Goal: Information Seeking & Learning: Learn about a topic

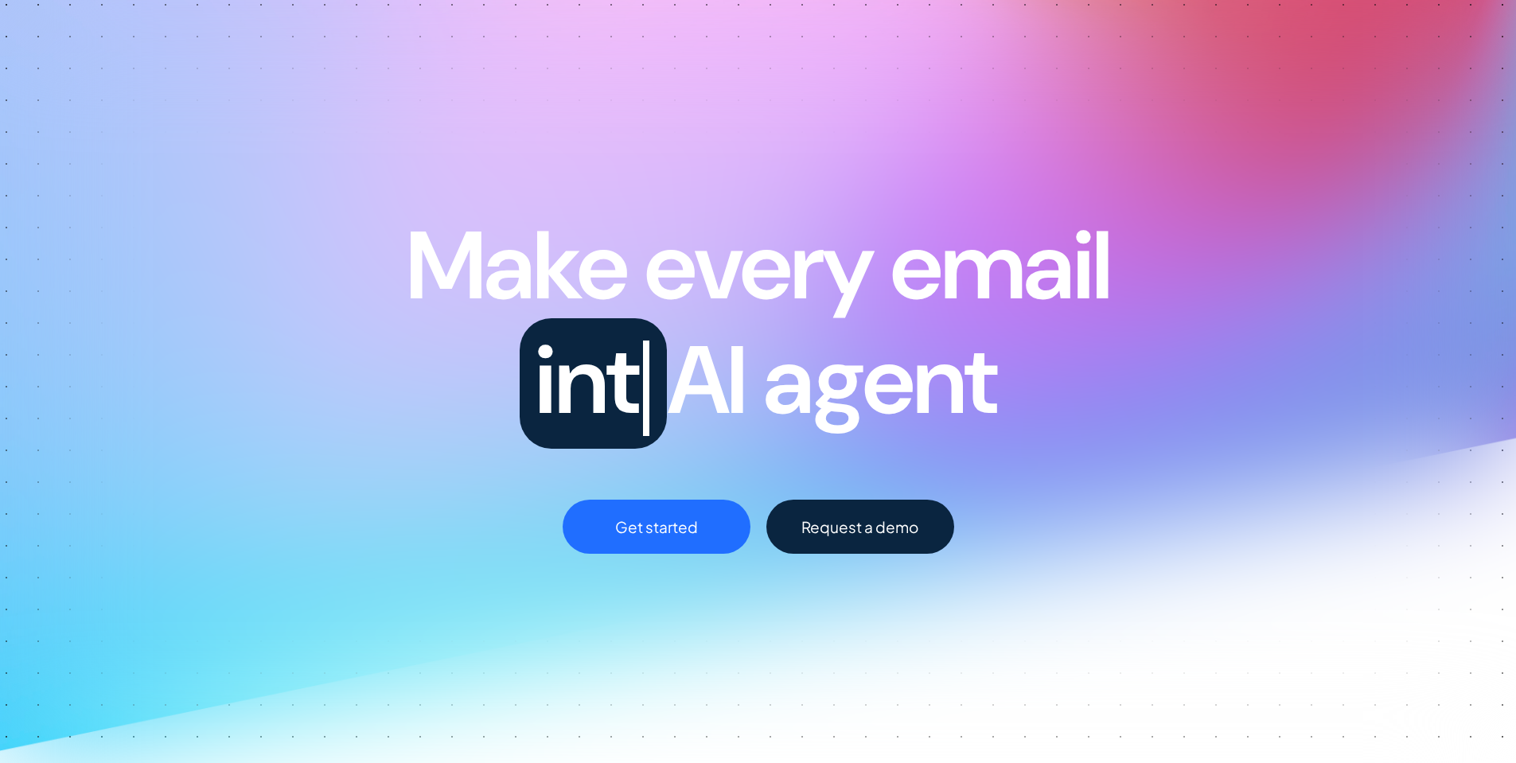
click at [370, 250] on div "Make every email int AI agent" at bounding box center [757, 327] width 1535 height 236
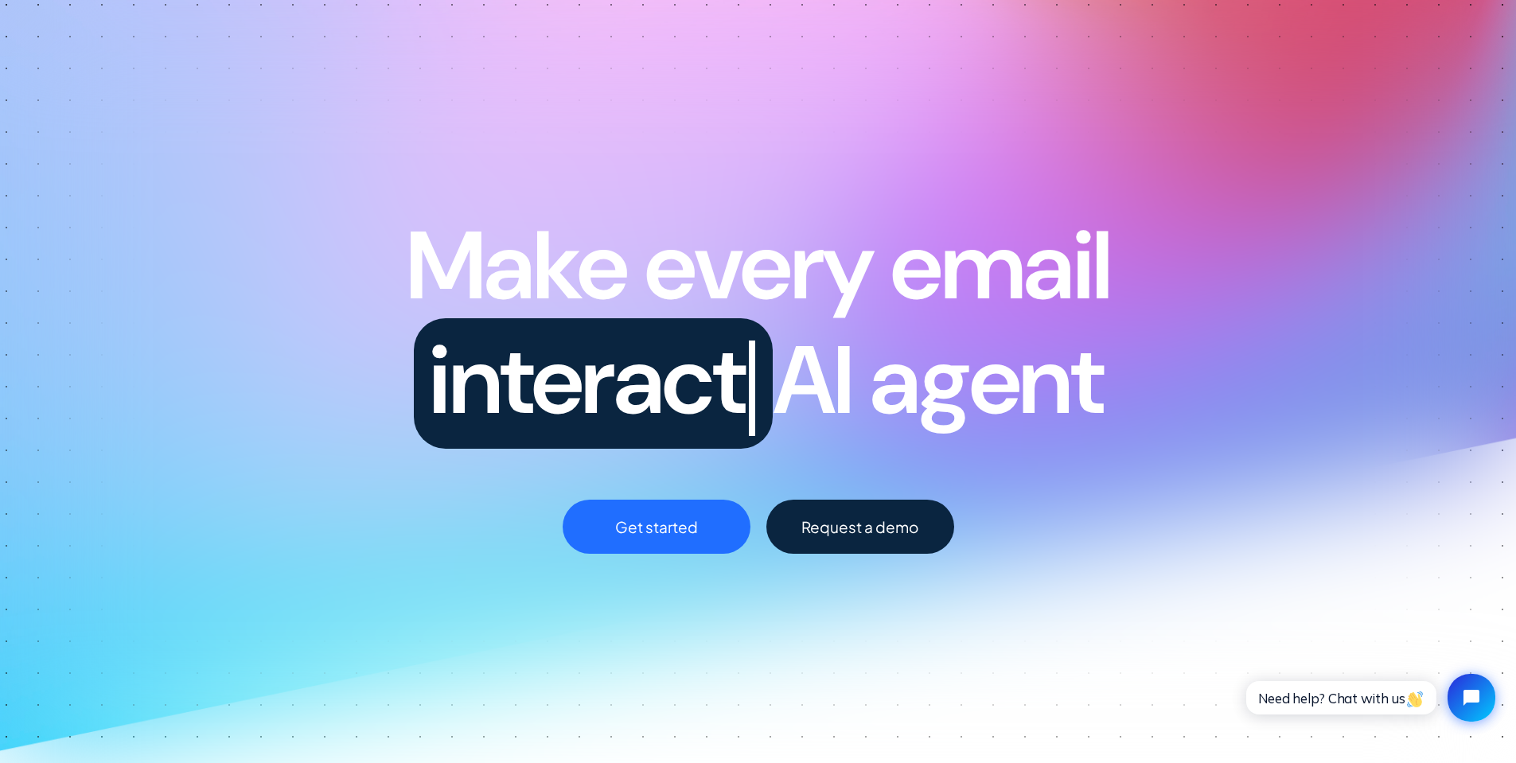
click at [370, 250] on div "Make every email interact AI agent" at bounding box center [757, 327] width 1535 height 236
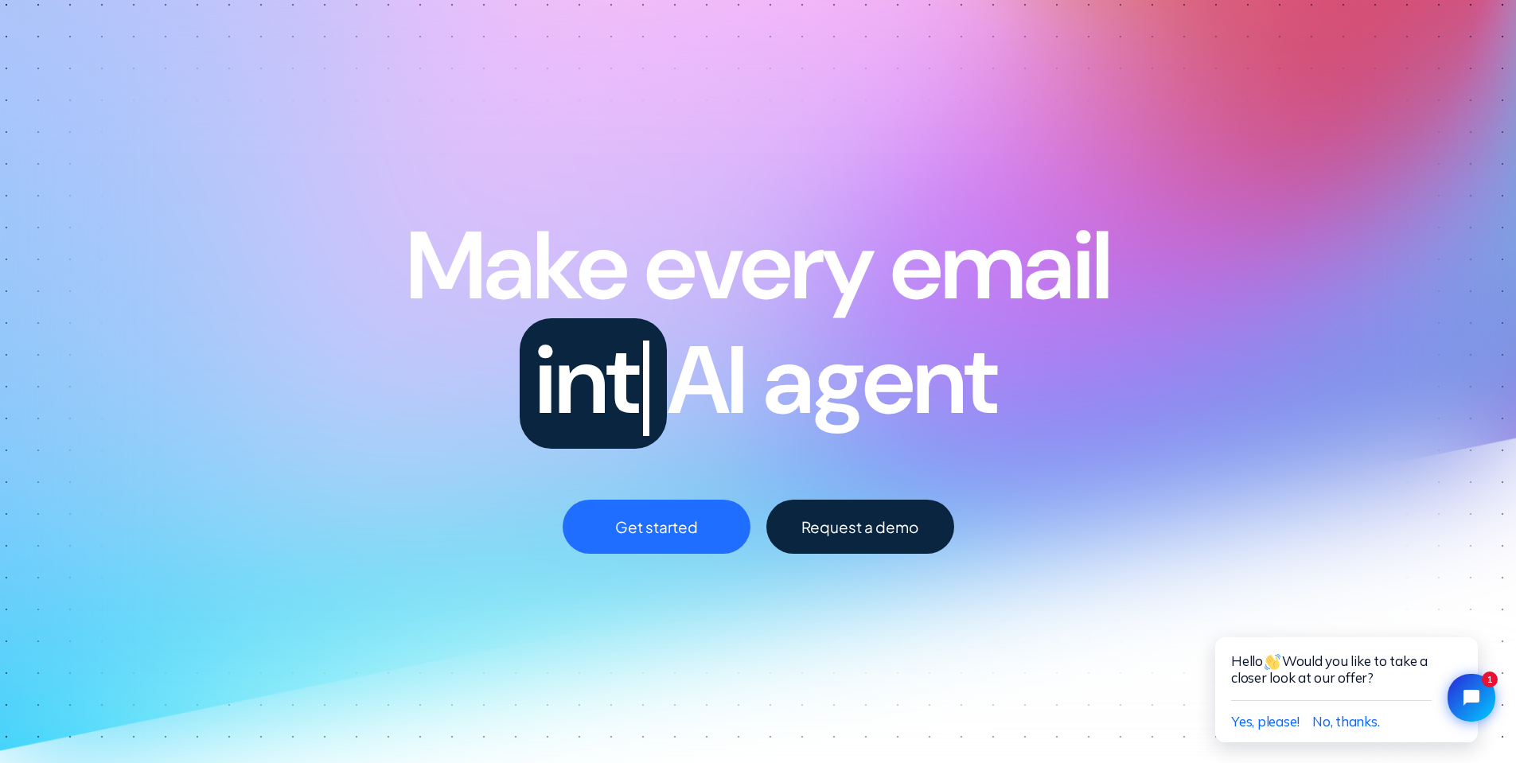
click at [261, 405] on div "Make every email int AI agent" at bounding box center [757, 327] width 1535 height 236
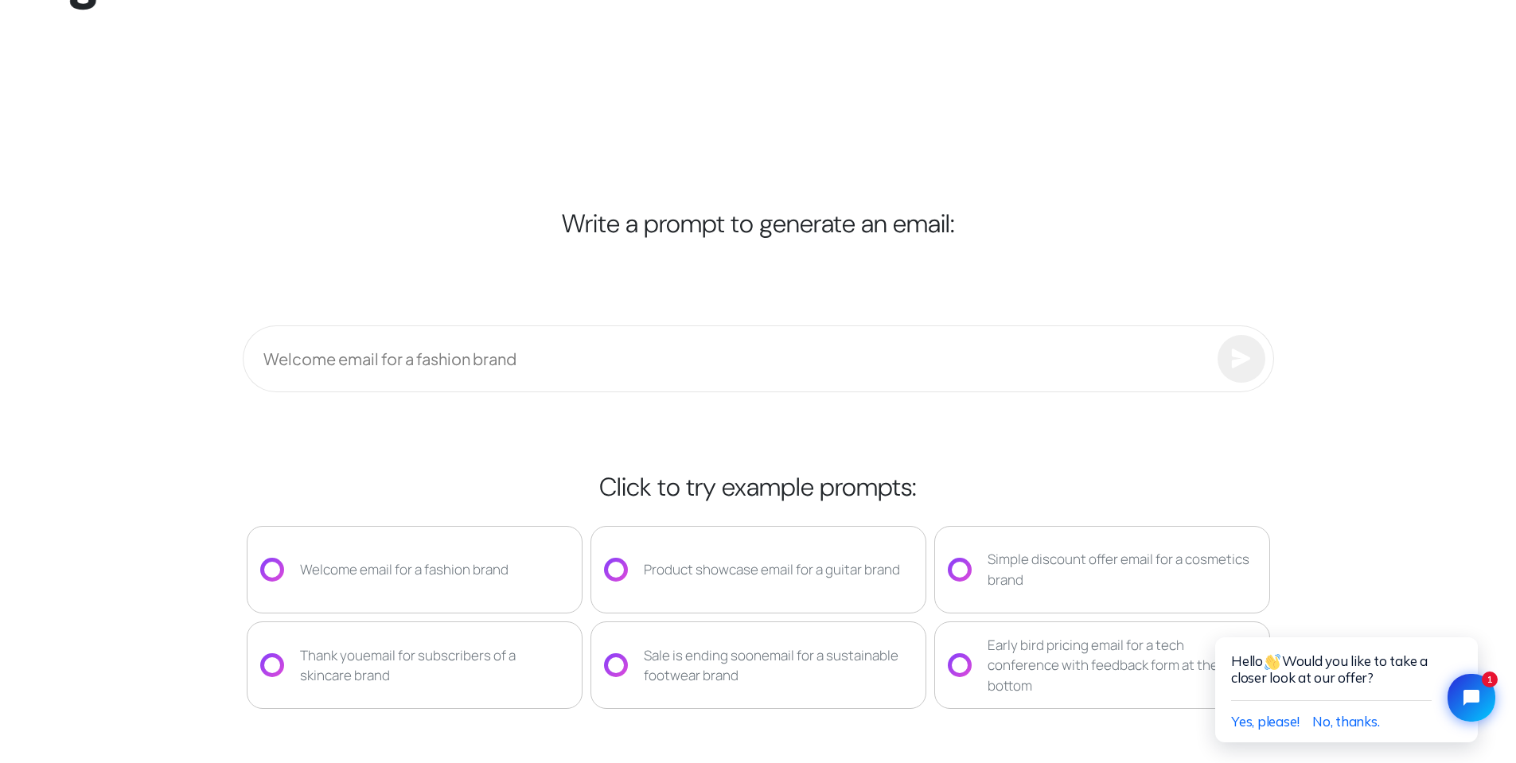
scroll to position [2865, 0]
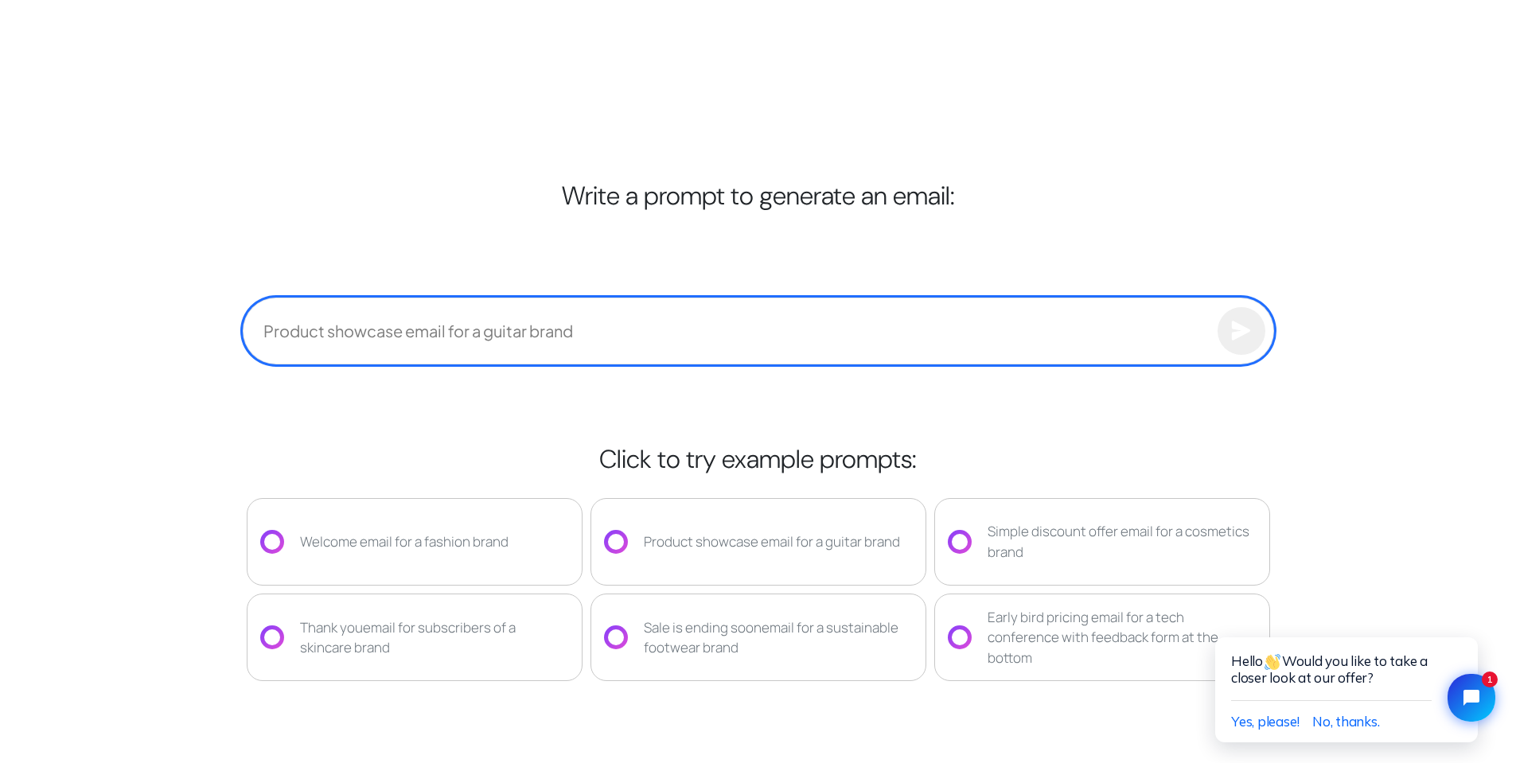
click at [400, 343] on input "text" at bounding box center [758, 331] width 1031 height 67
click at [428, 329] on input "text" at bounding box center [758, 331] width 1031 height 67
click at [402, 338] on input "text" at bounding box center [758, 331] width 1031 height 67
click at [391, 322] on input "text" at bounding box center [758, 331] width 1031 height 67
click at [562, 345] on input "text" at bounding box center [758, 331] width 1031 height 67
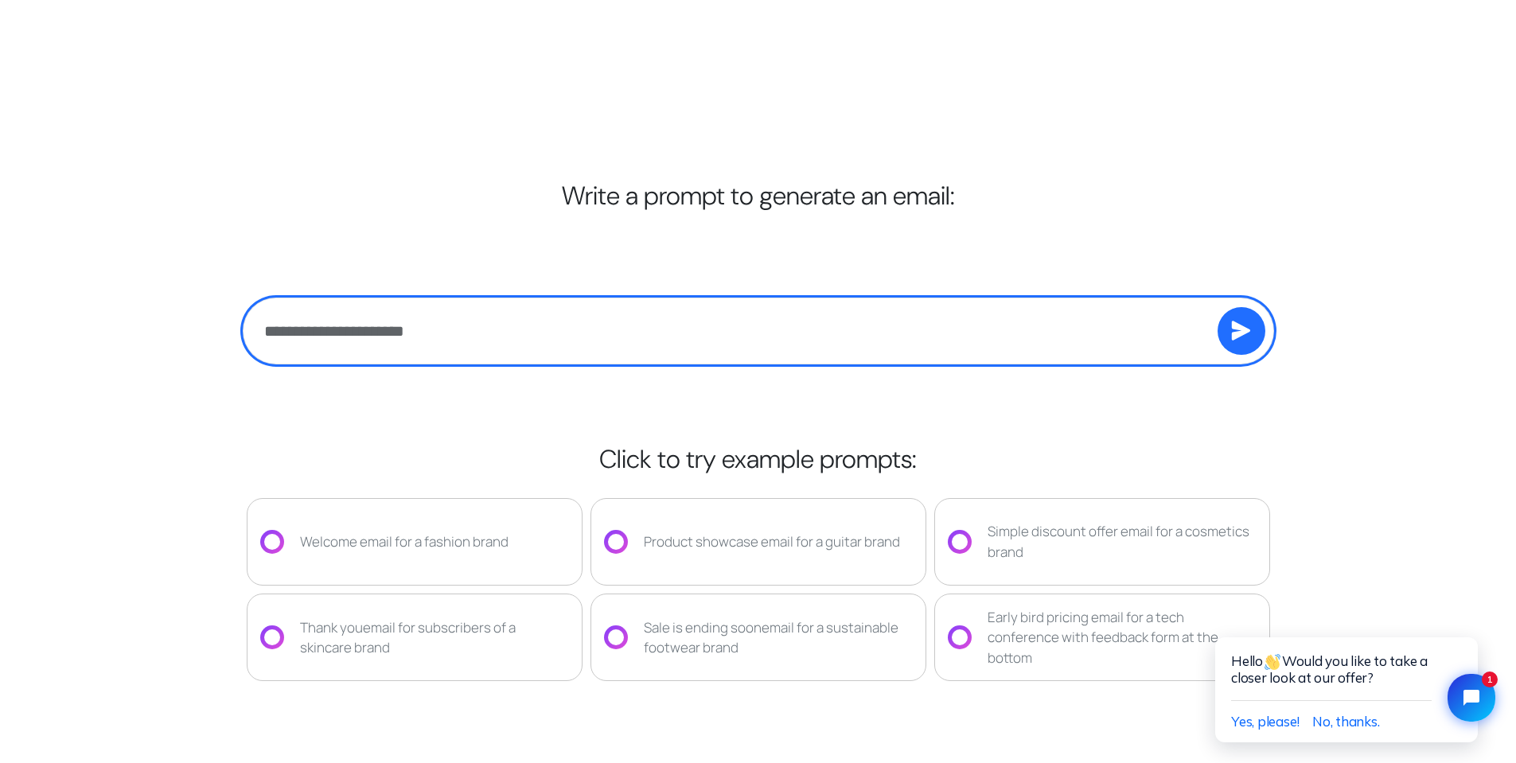
paste input "**********"
type input "**********"
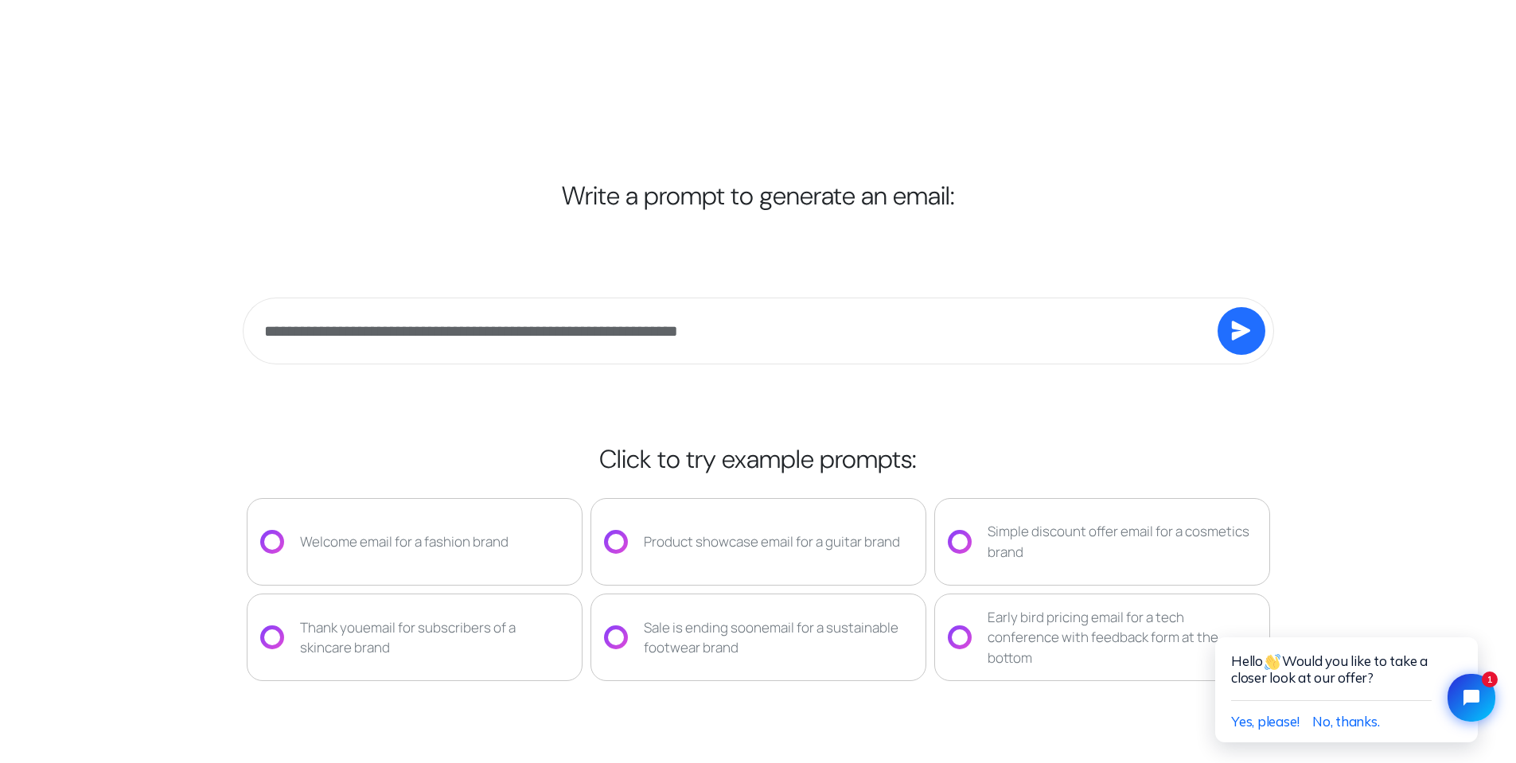
click at [1246, 327] on icon "submit" at bounding box center [1241, 331] width 20 height 20
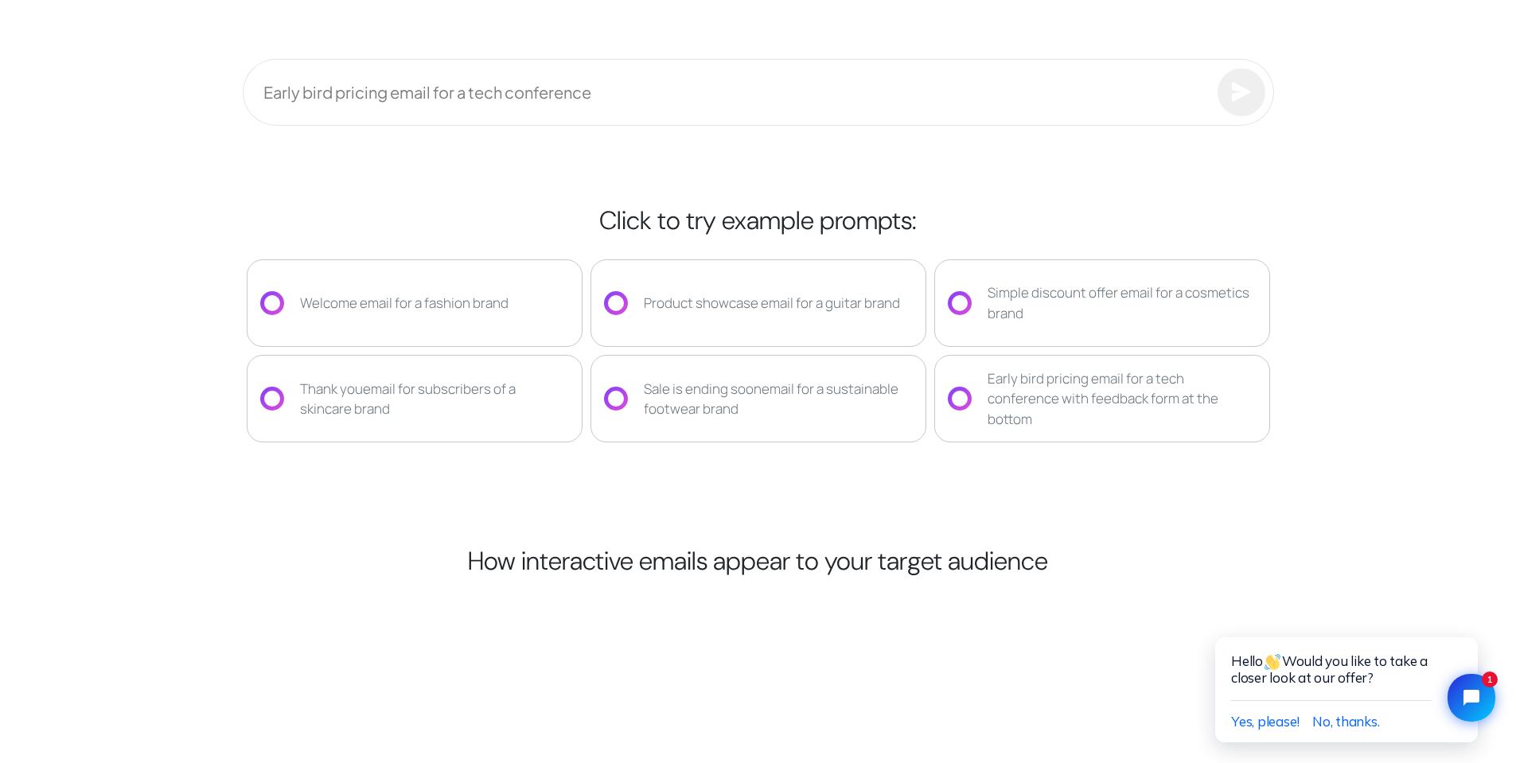
scroll to position [2945, 0]
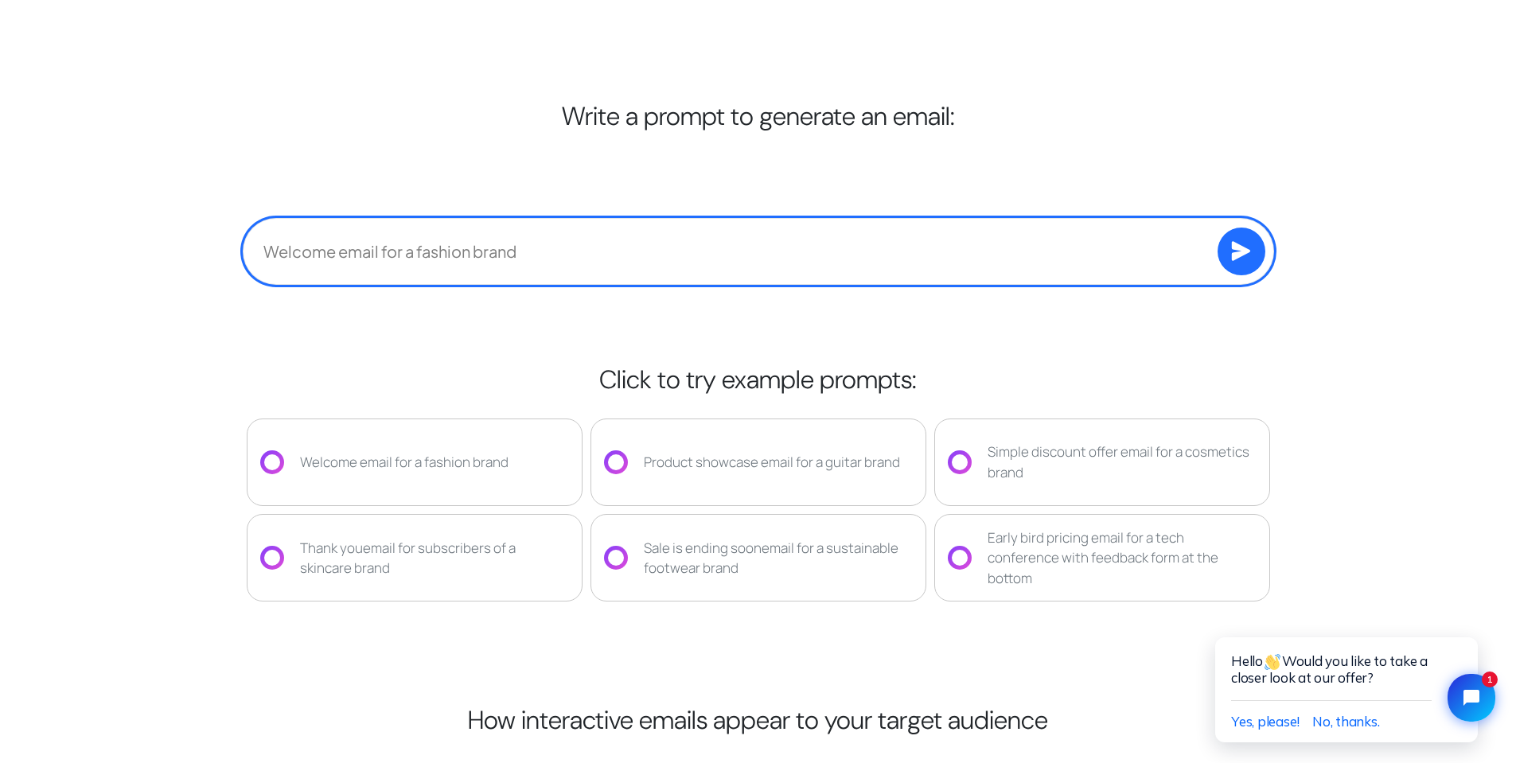
click at [563, 249] on input "text" at bounding box center [758, 251] width 1031 height 67
click at [539, 254] on input "text" at bounding box center [758, 251] width 1031 height 67
paste input "**********"
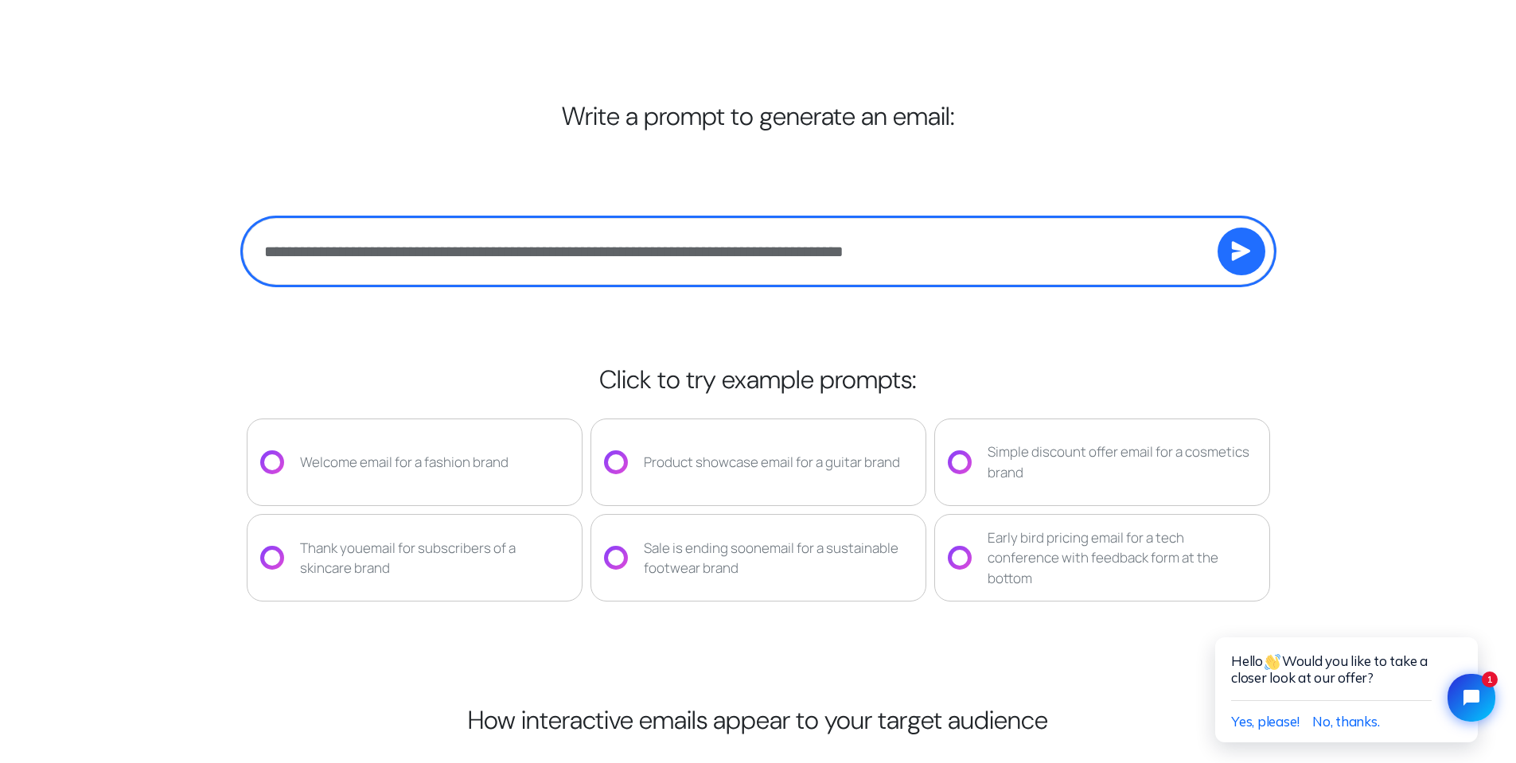
type input "**********"
click at [1218, 228] on button "submit" at bounding box center [1242, 252] width 48 height 48
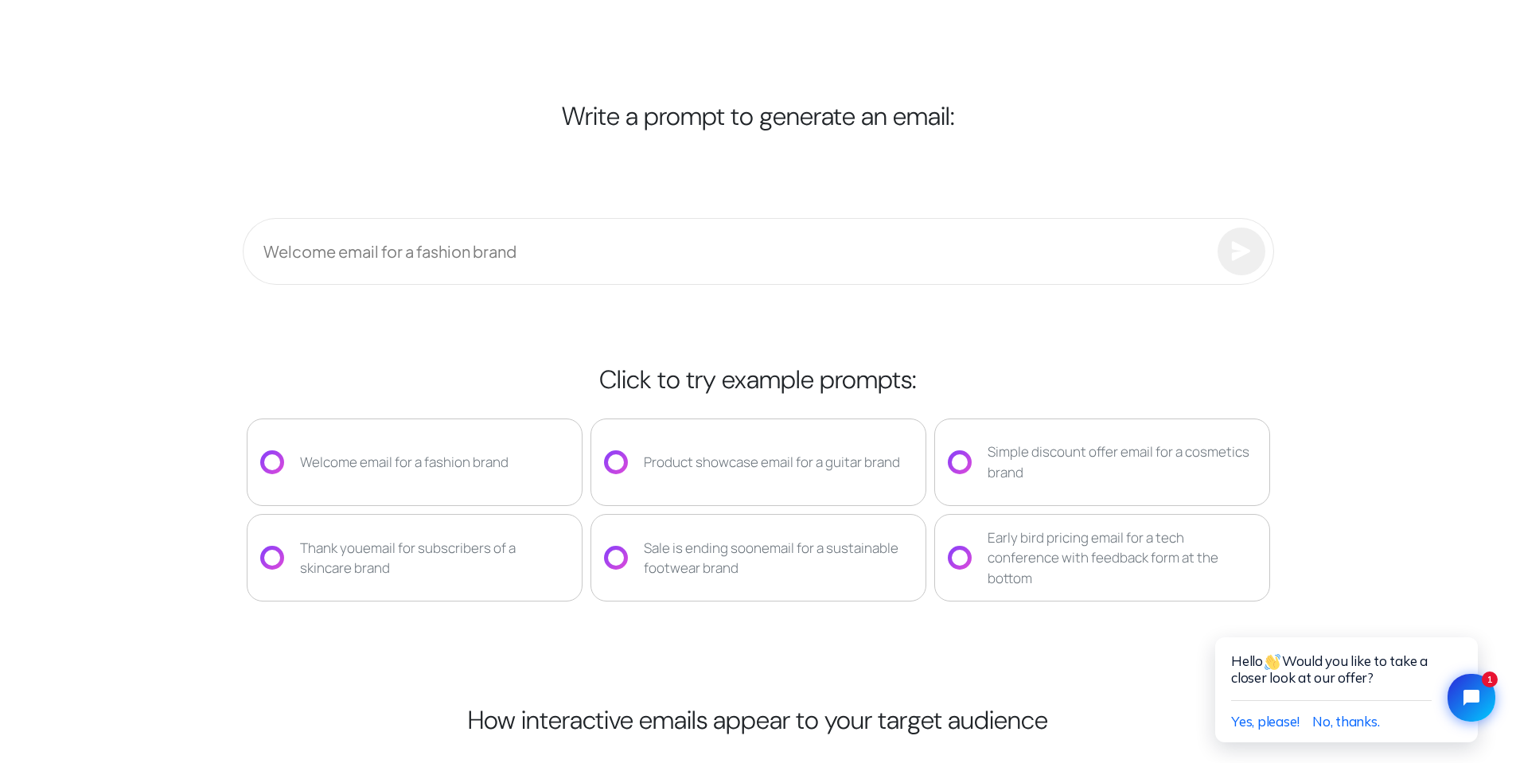
click at [935, 156] on div "Write a prompt to generate an email: Welcome email for a fashion brand Click to…" at bounding box center [758, 401] width 1051 height 761
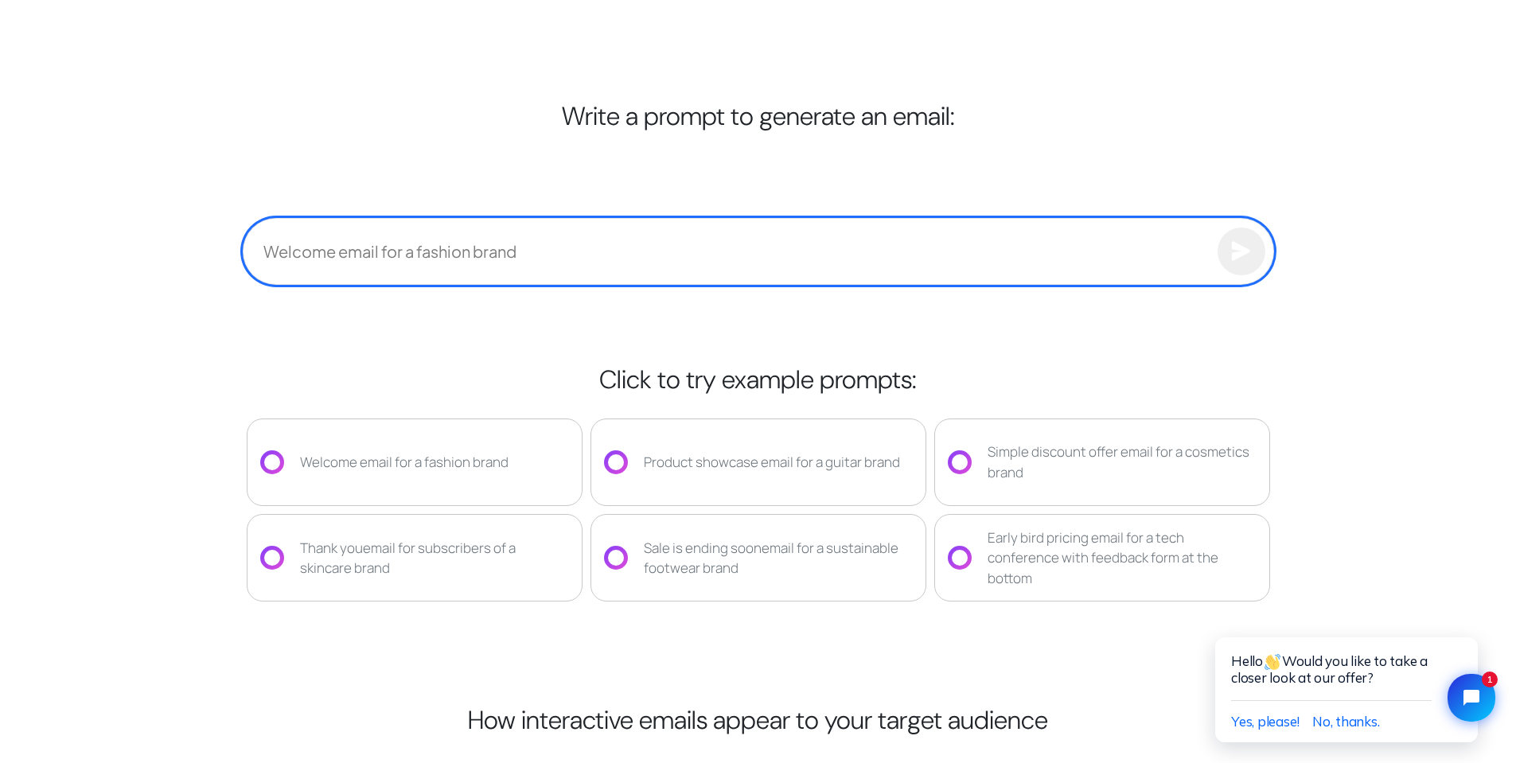
click at [904, 270] on input "text" at bounding box center [758, 251] width 1031 height 67
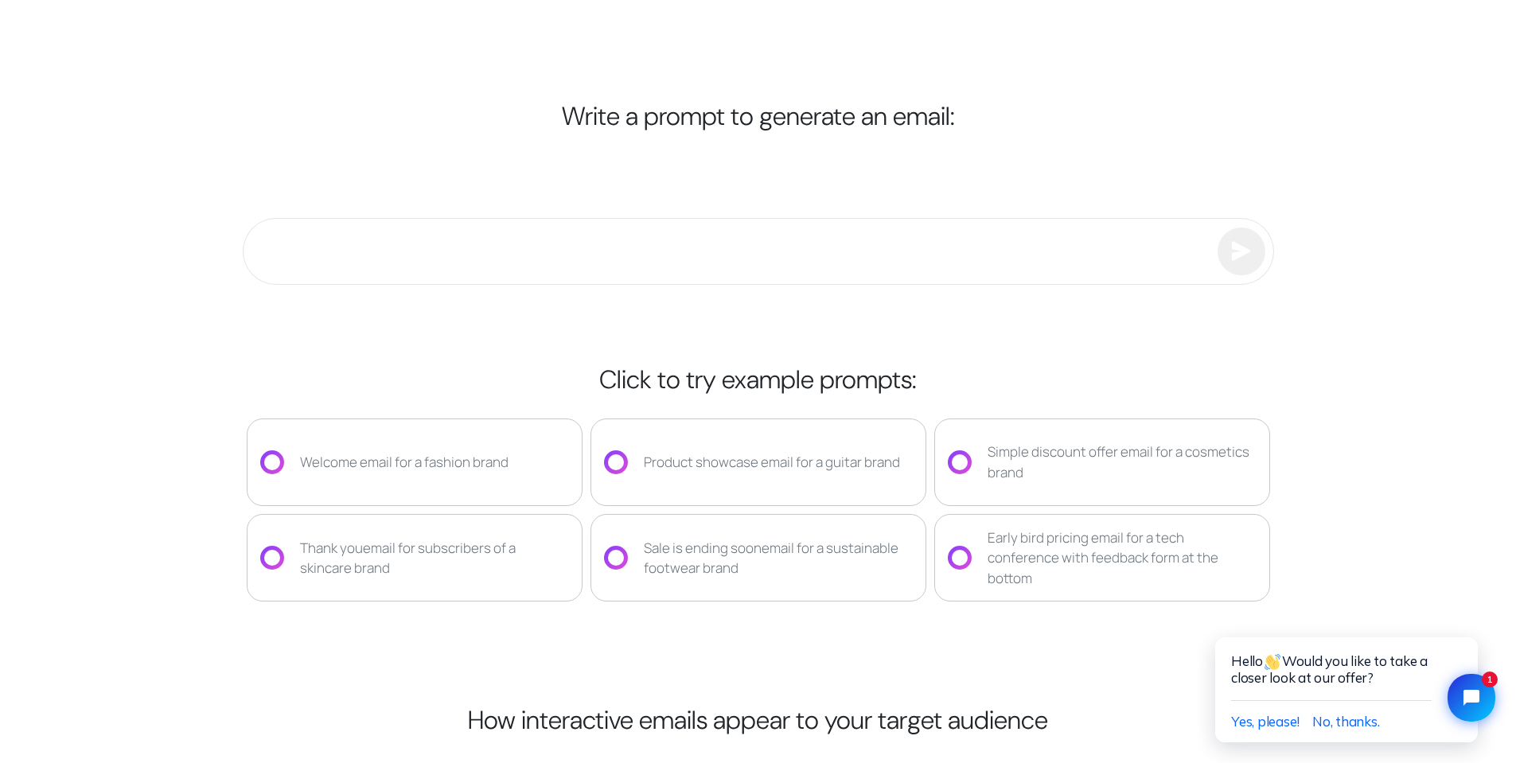
click at [1105, 458] on div "Simple discount offer email for a cosmetics brand" at bounding box center [1122, 462] width 269 height 41
type input "**********"
click at [1370, 245] on div "**********" at bounding box center [757, 401] width 1535 height 761
click at [1248, 255] on icon "submit" at bounding box center [1241, 251] width 20 height 20
click at [1420, 256] on div "Write a prompt to generate an email: Early bird pricing email for a tech confer…" at bounding box center [757, 401] width 1535 height 761
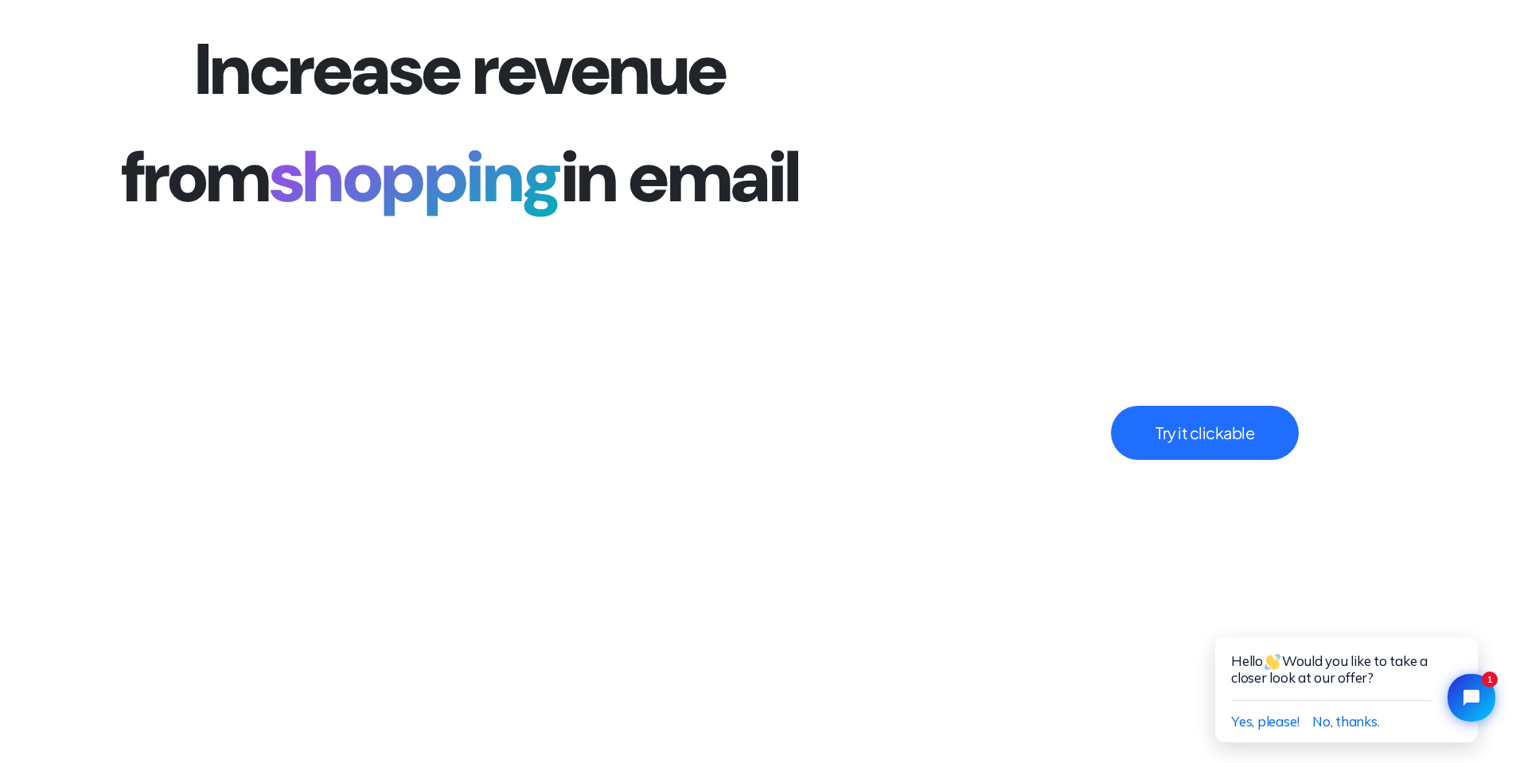
scroll to position [3820, 0]
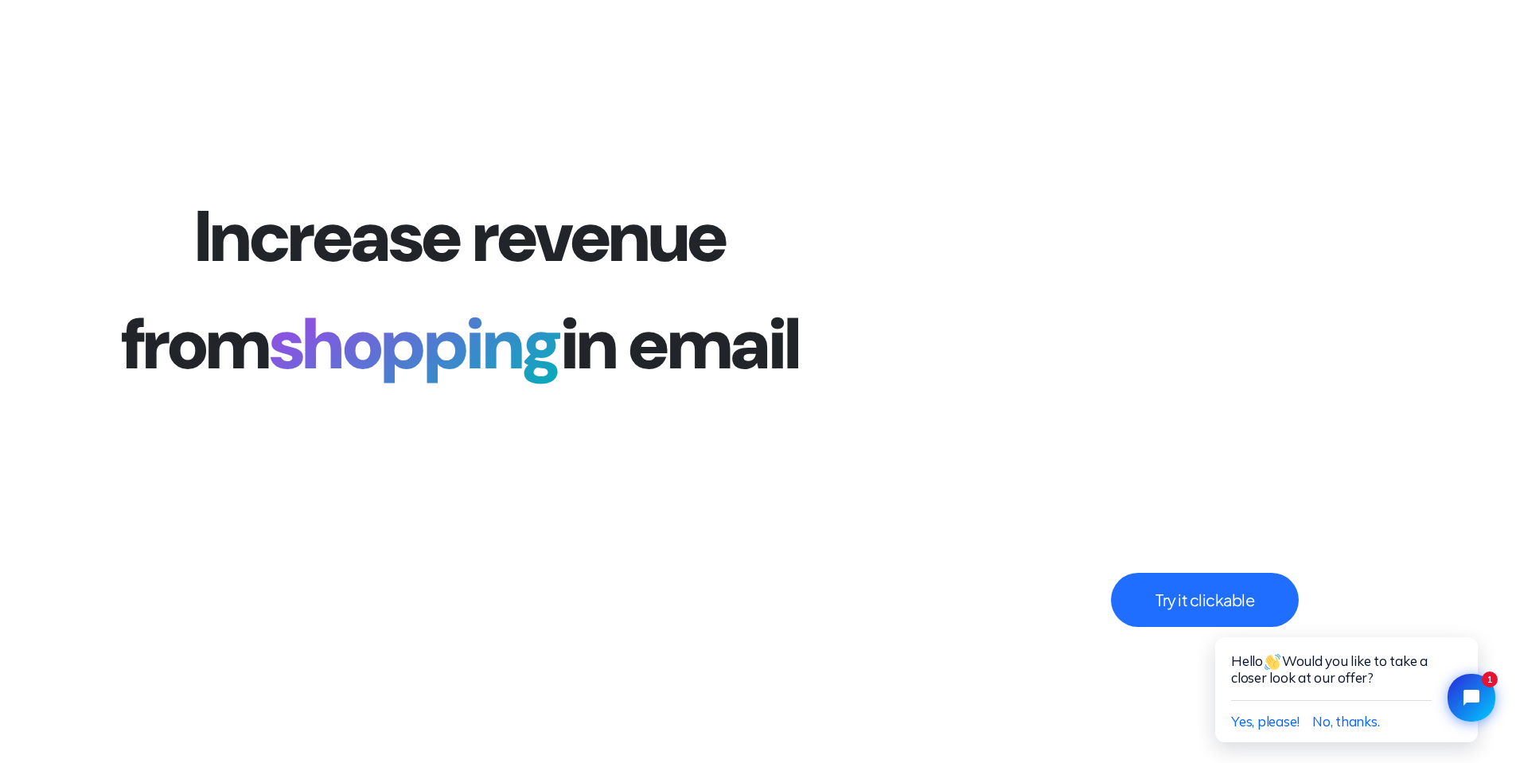
drag, startPoint x: 1187, startPoint y: 408, endPoint x: 957, endPoint y: 431, distance: 230.3
click at [957, 431] on video "Your browser does not support the video tag." at bounding box center [1204, 290] width 533 height 716
click at [1358, 208] on video "Your browser does not support the video tag." at bounding box center [1204, 290] width 533 height 716
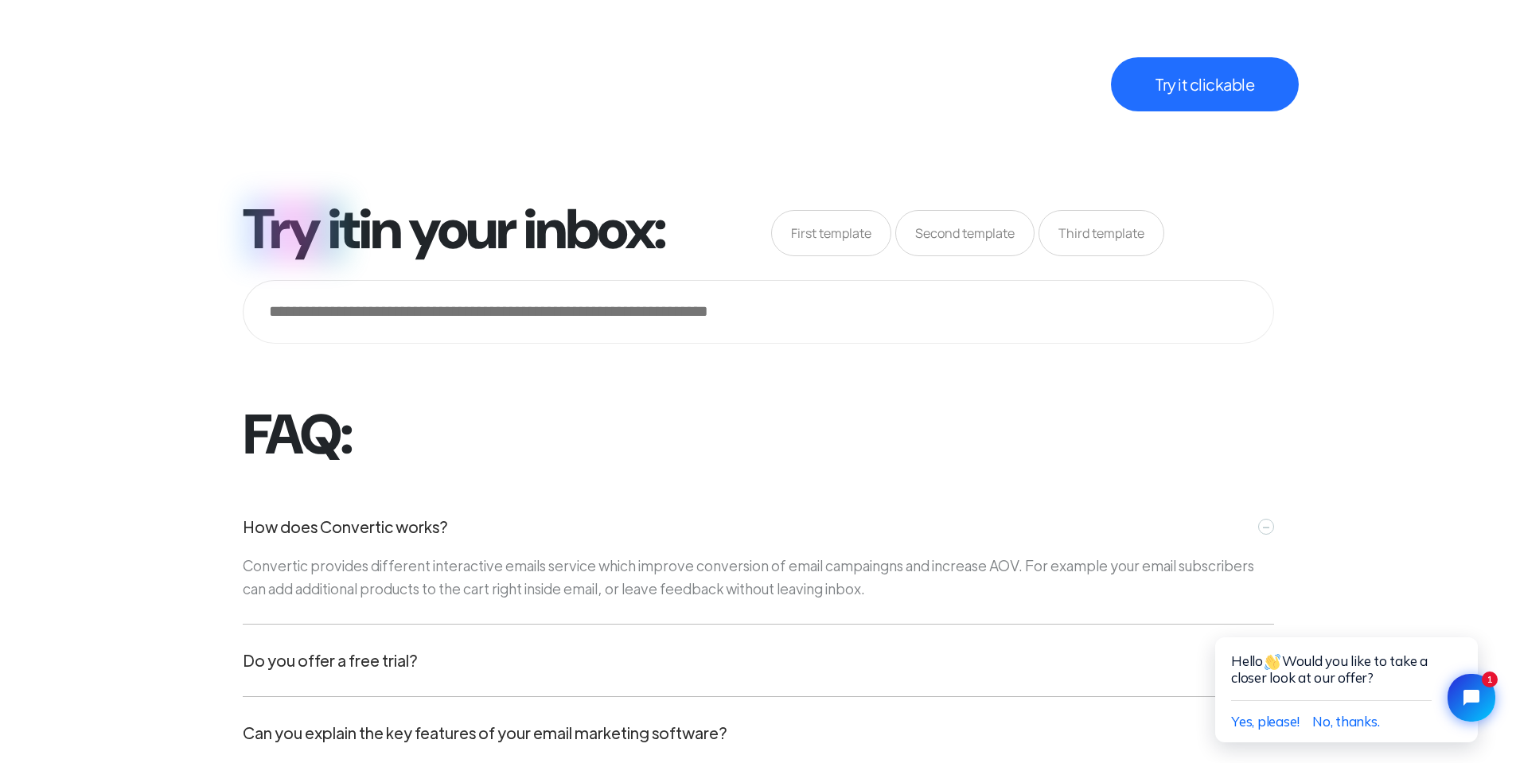
scroll to position [5889, 0]
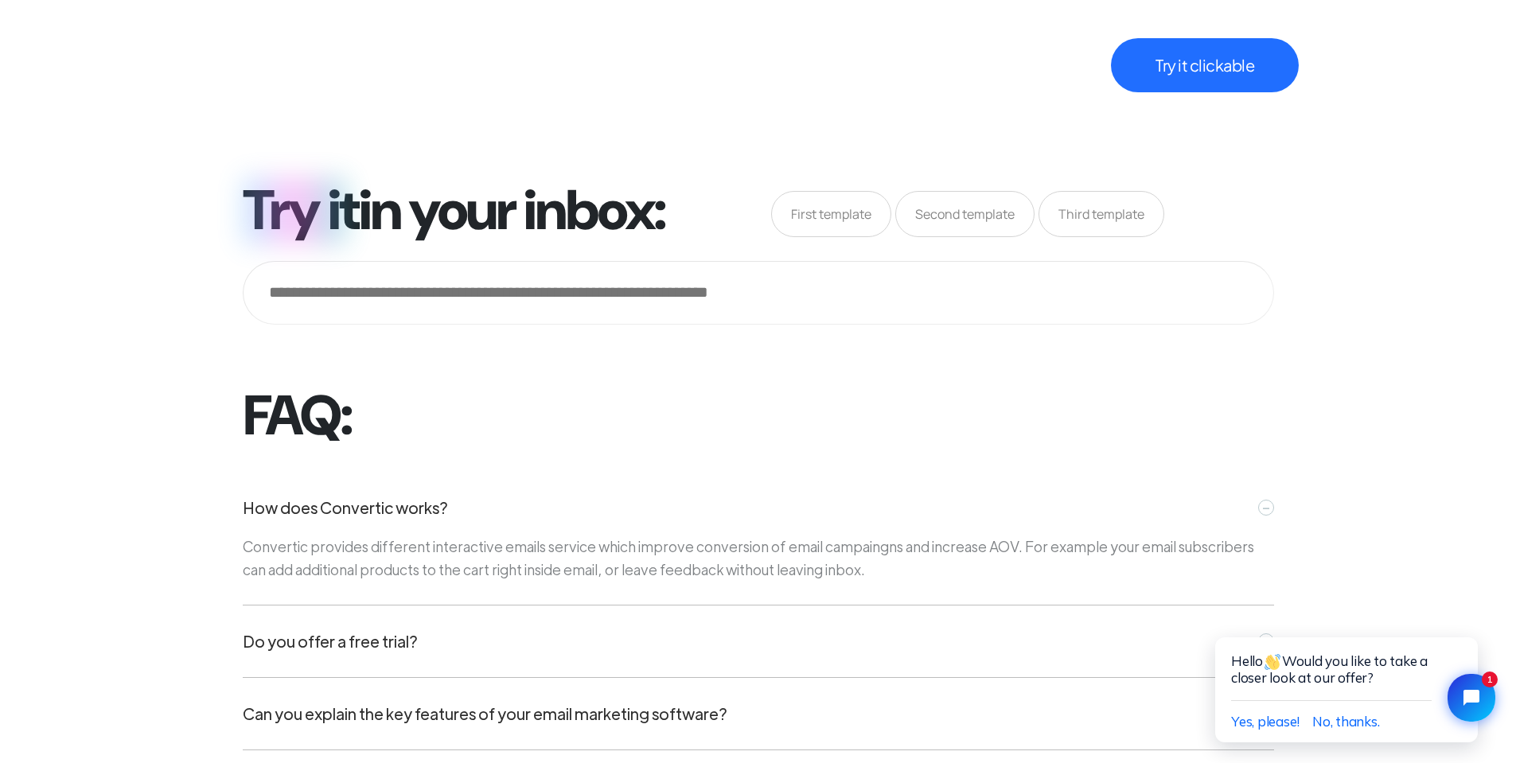
click at [954, 220] on span "Second template" at bounding box center [964, 214] width 139 height 46
click at [836, 216] on span "First template" at bounding box center [831, 214] width 120 height 46
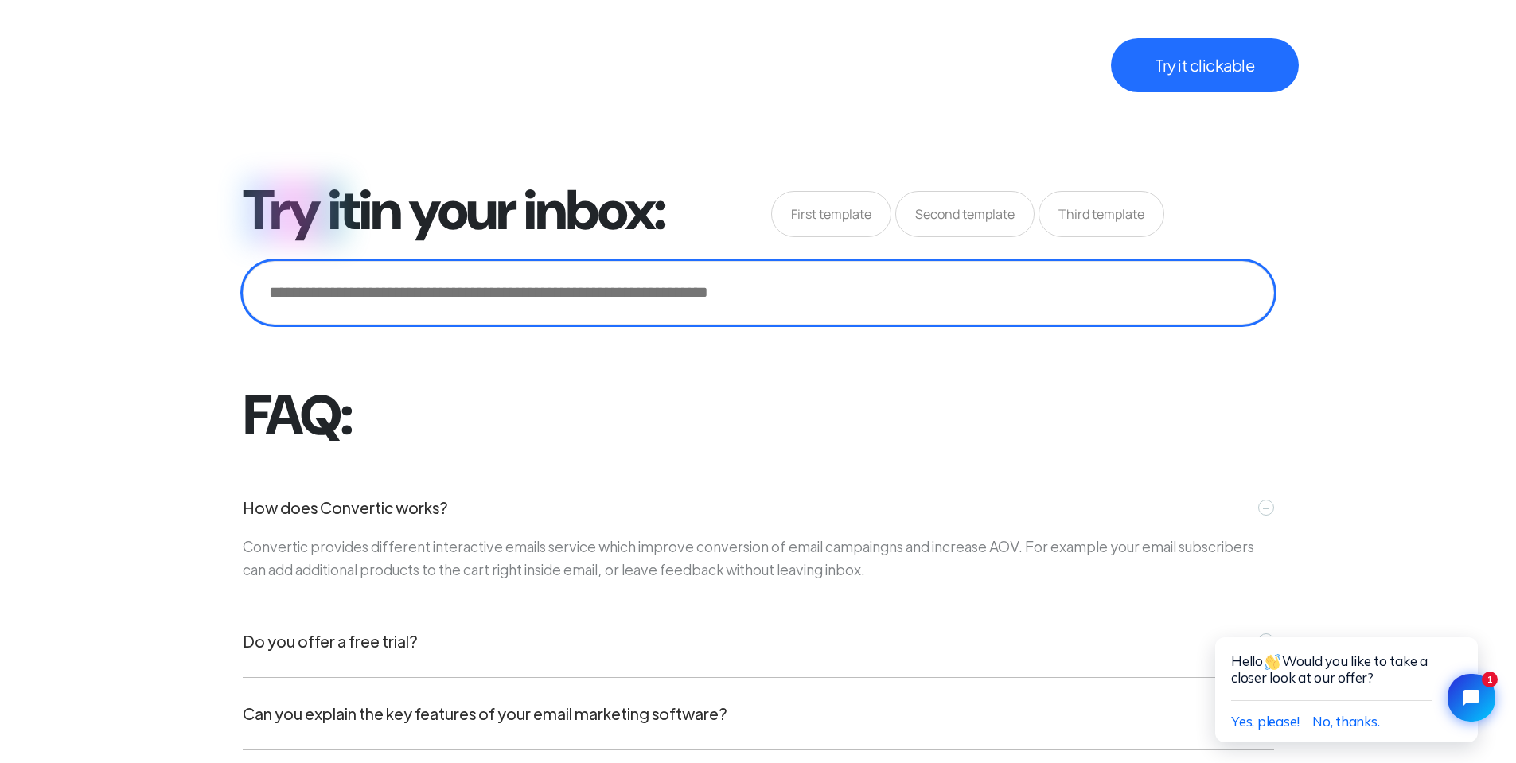
click at [390, 290] on input "email" at bounding box center [758, 293] width 1031 height 64
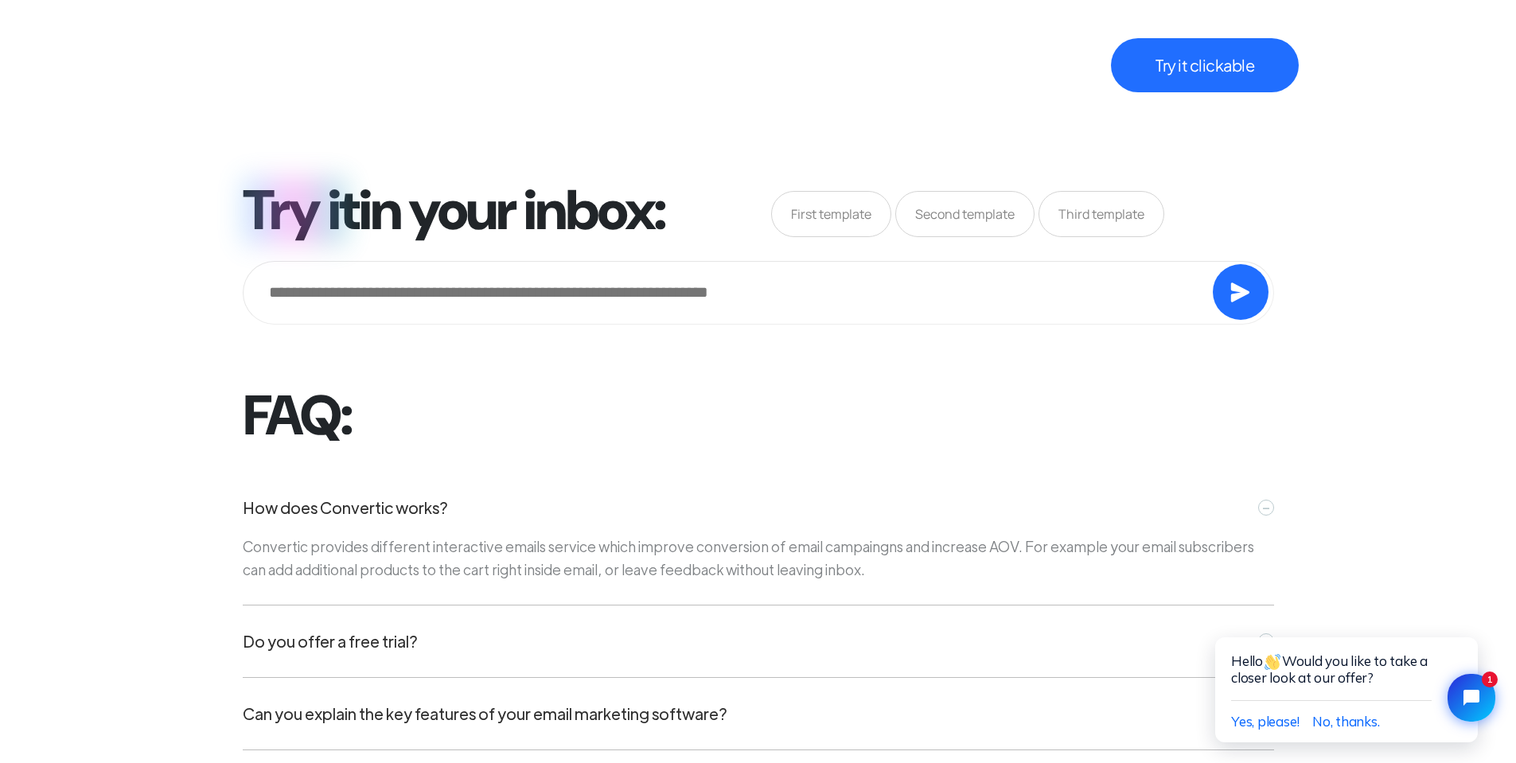
click at [163, 293] on div "Try it in your inbox: First template Second template Third template" at bounding box center [757, 254] width 1535 height 155
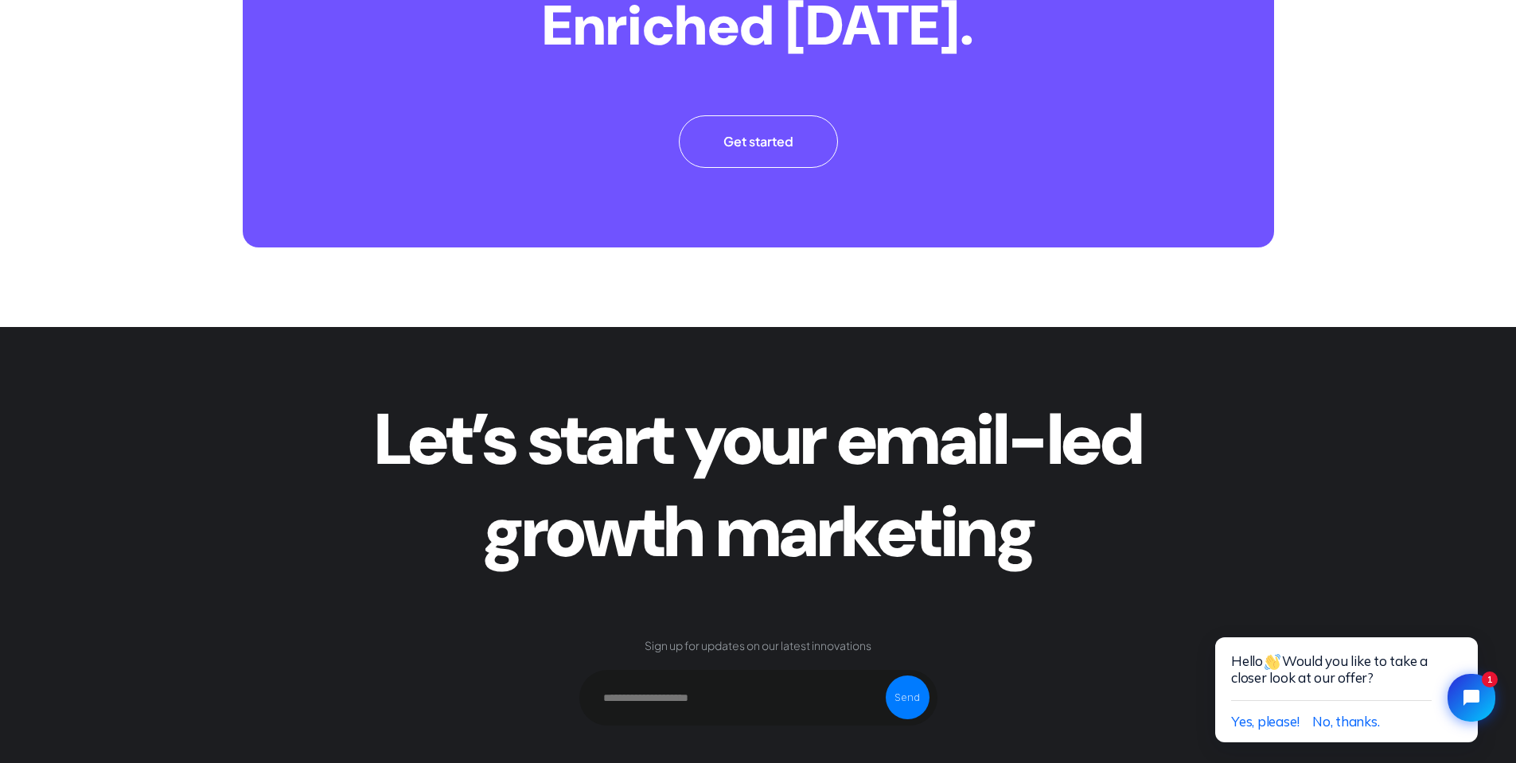
scroll to position [7260, 0]
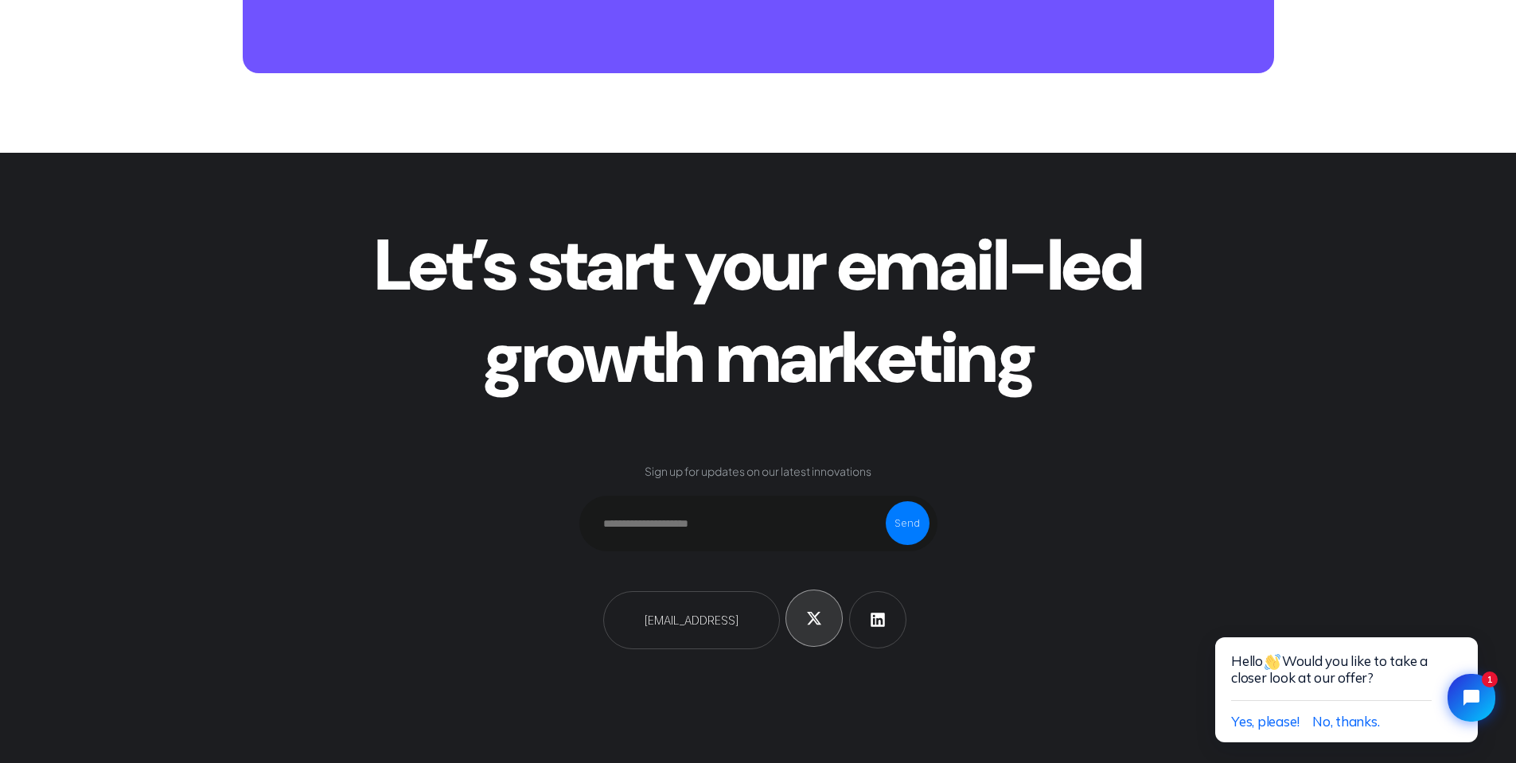
click at [819, 622] on icon at bounding box center [814, 618] width 16 height 16
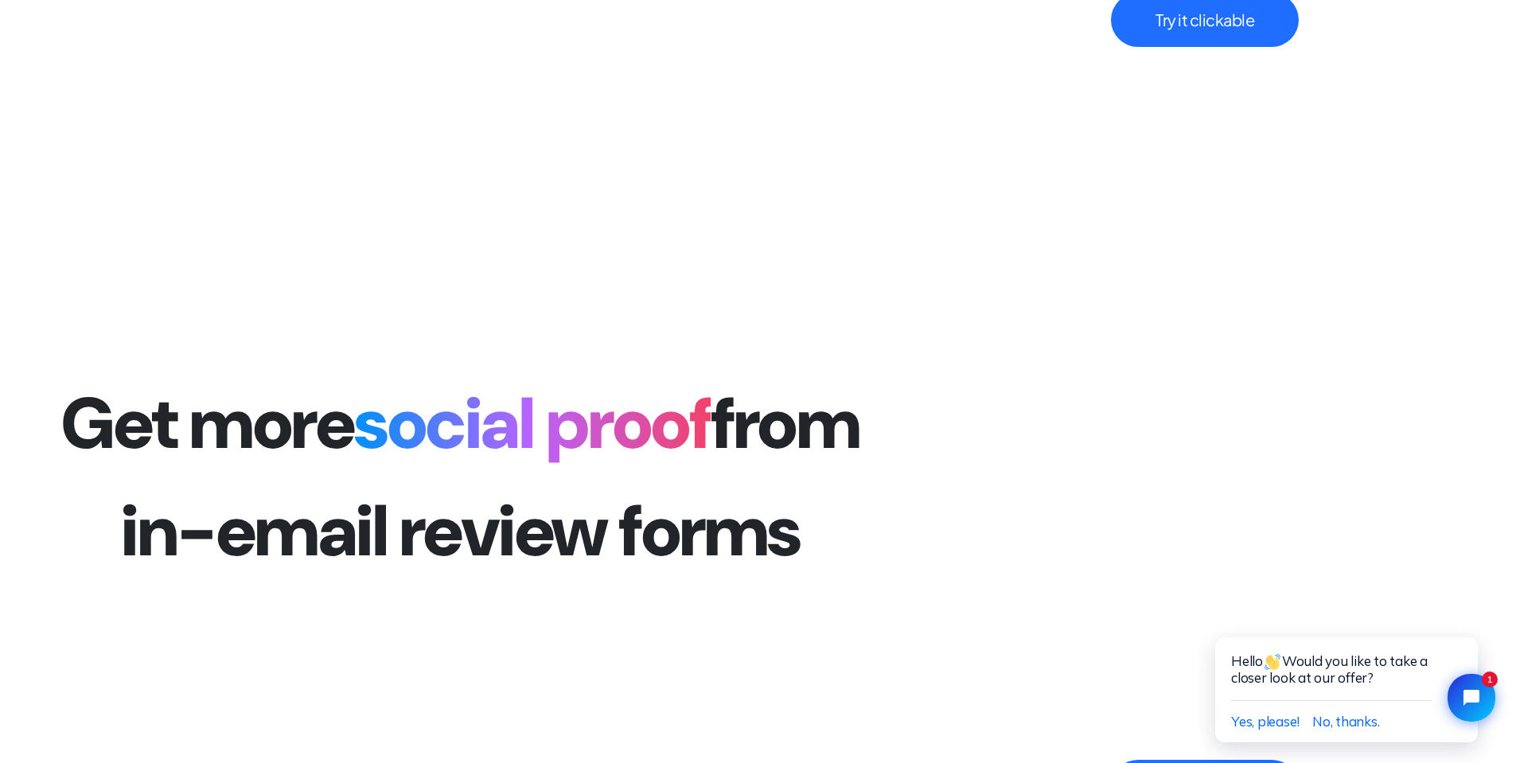
scroll to position [0, 0]
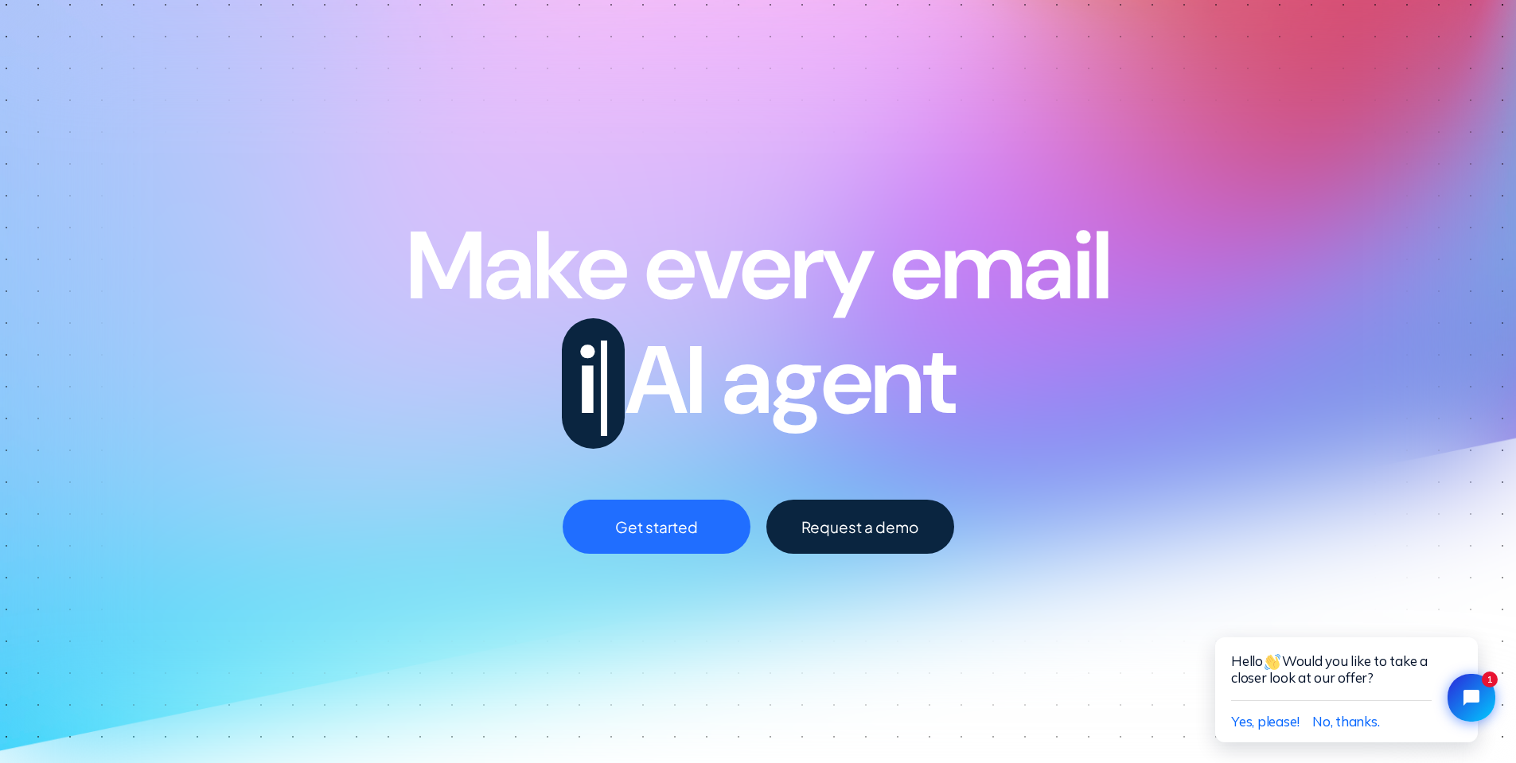
drag, startPoint x: 319, startPoint y: 412, endPoint x: 370, endPoint y: 32, distance: 383.8
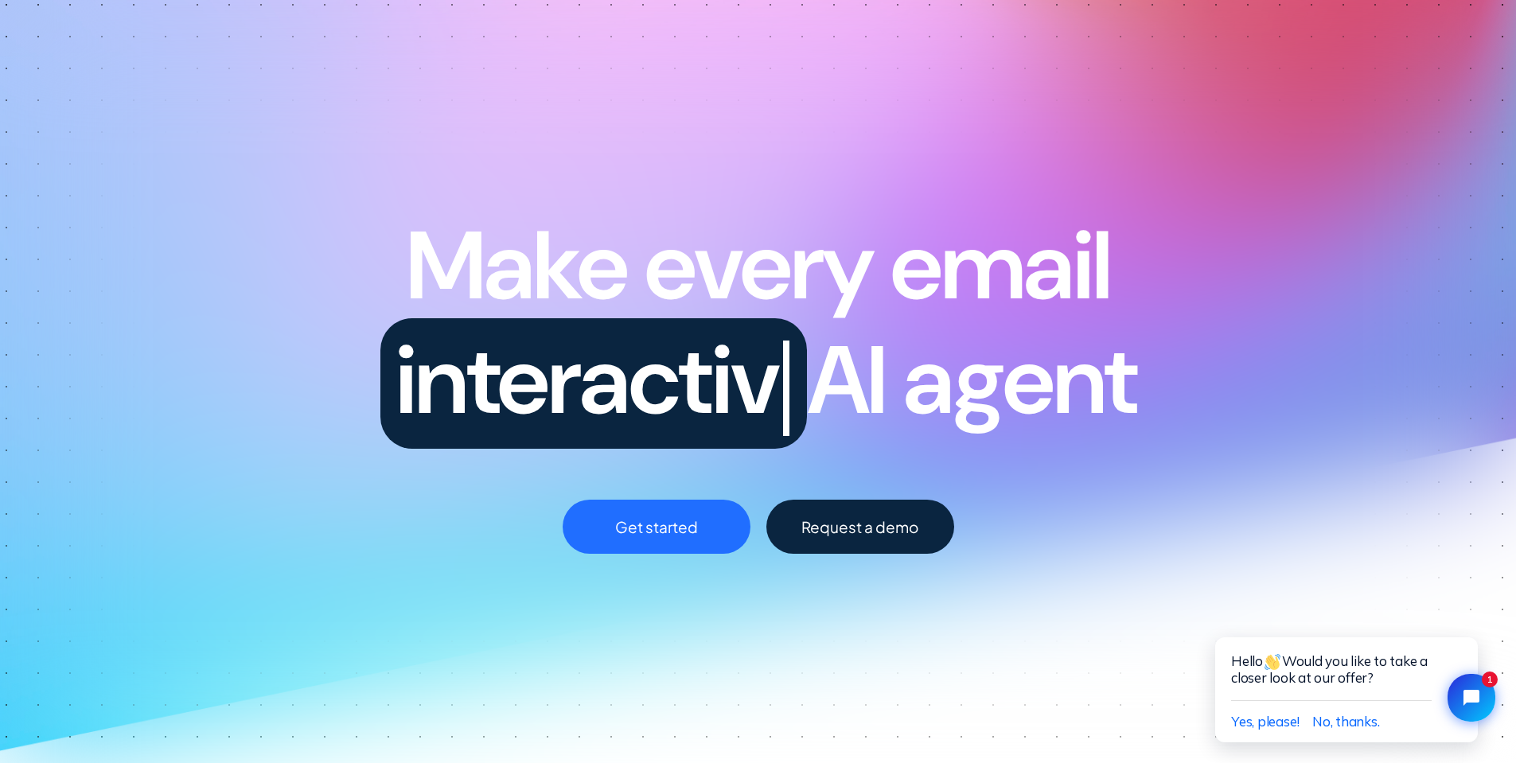
click at [630, 532] on link "Get started" at bounding box center [657, 527] width 188 height 54
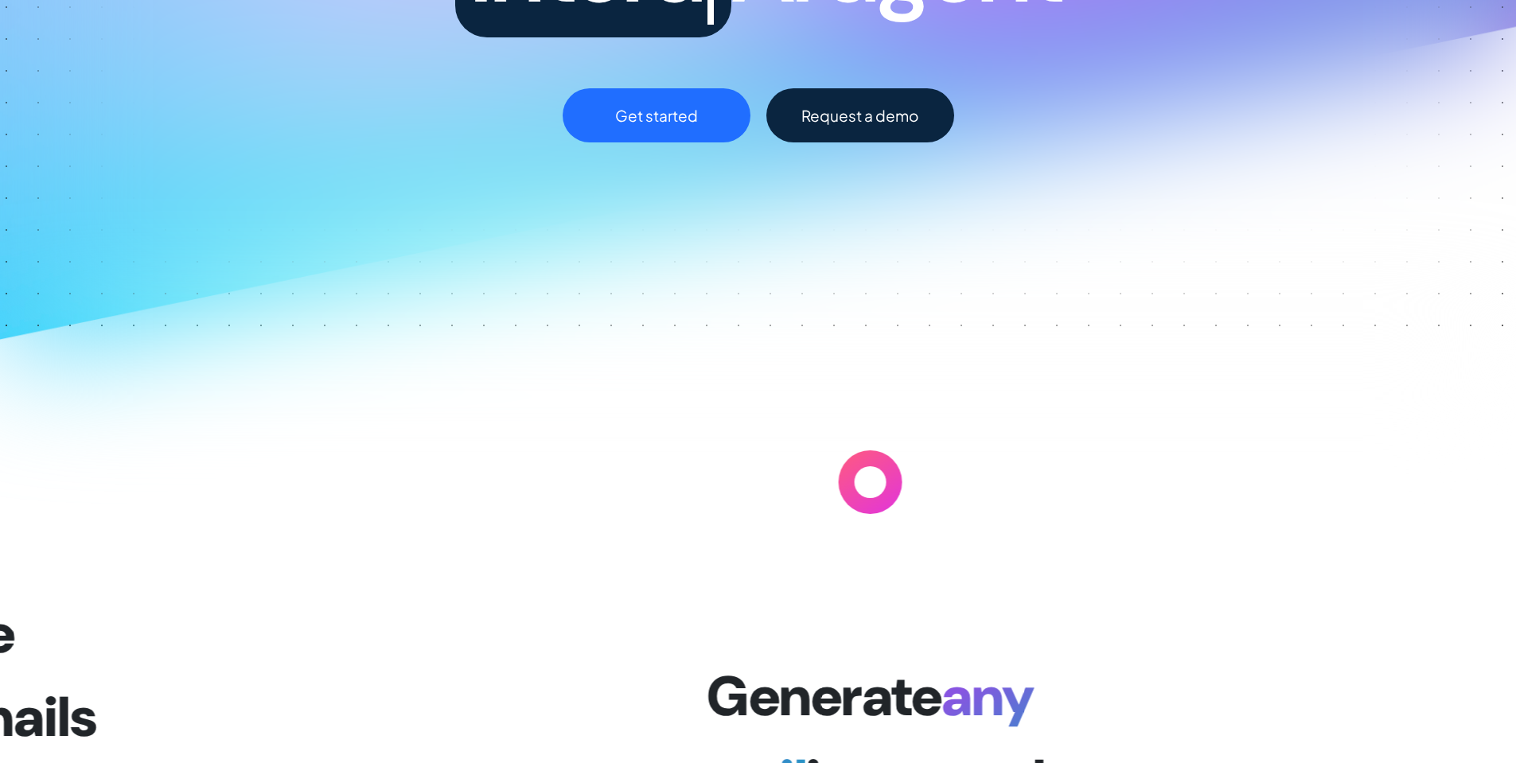
scroll to position [7260, 0]
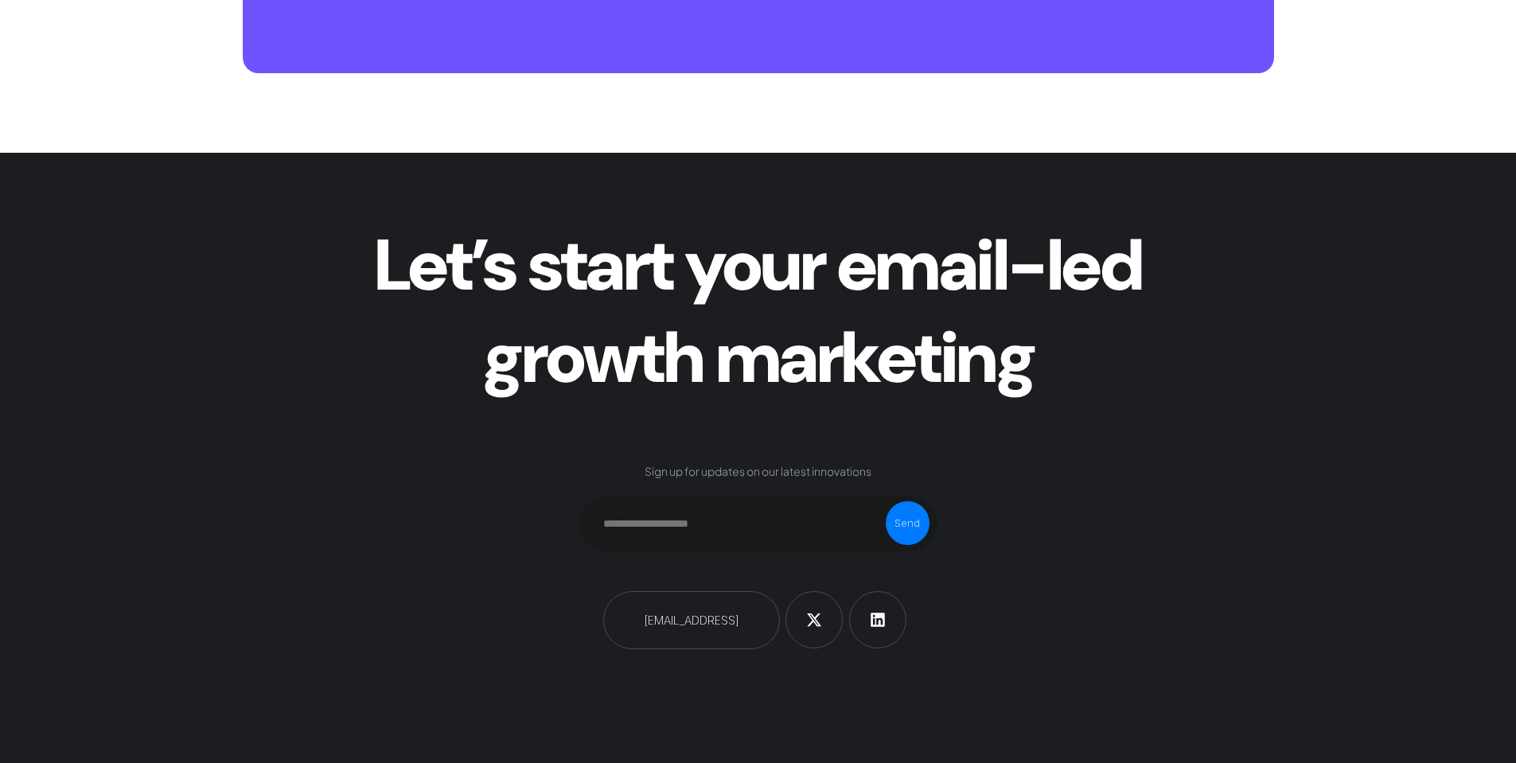
drag, startPoint x: 400, startPoint y: 271, endPoint x: 313, endPoint y: 694, distance: 432.2
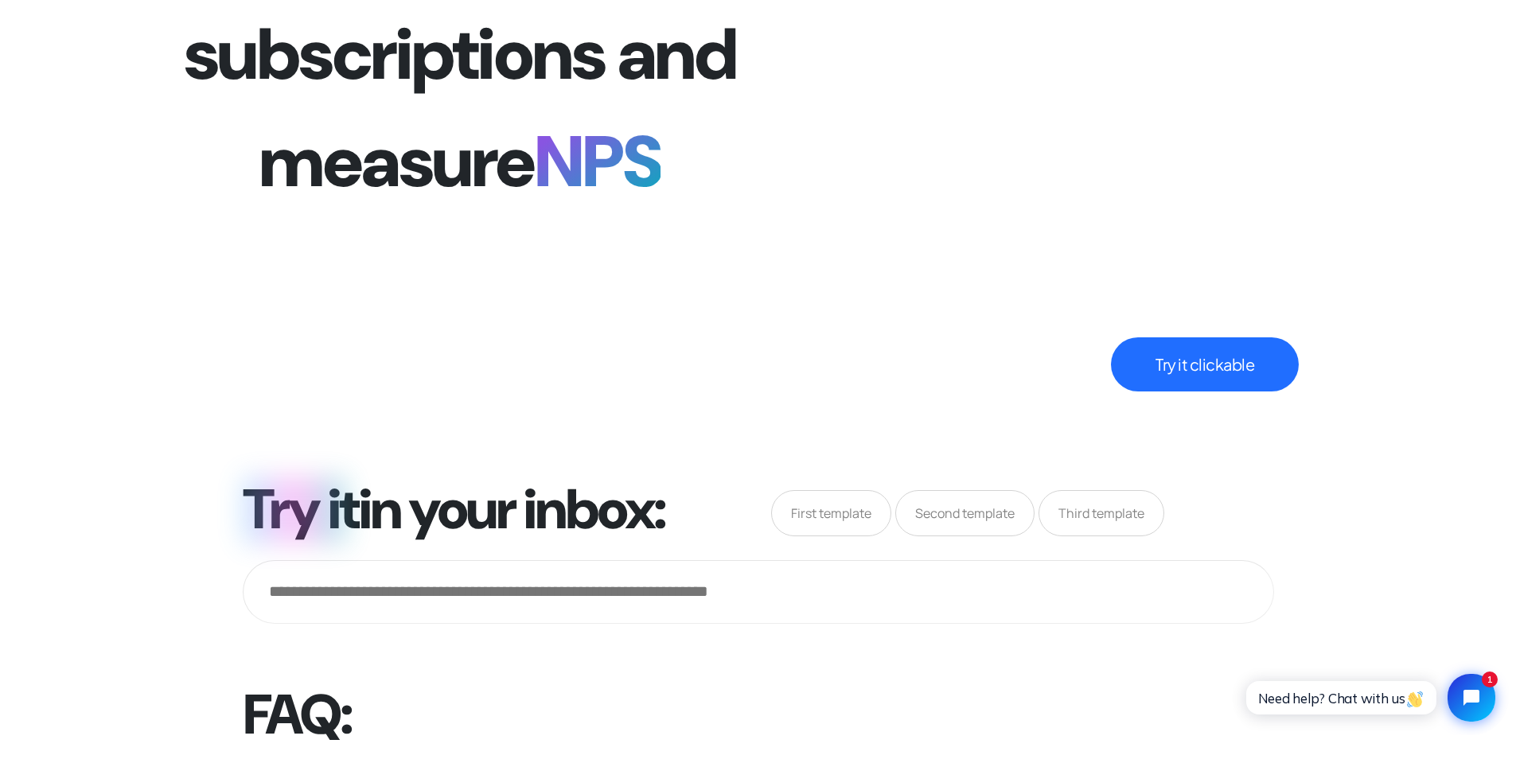
scroll to position [5668, 0]
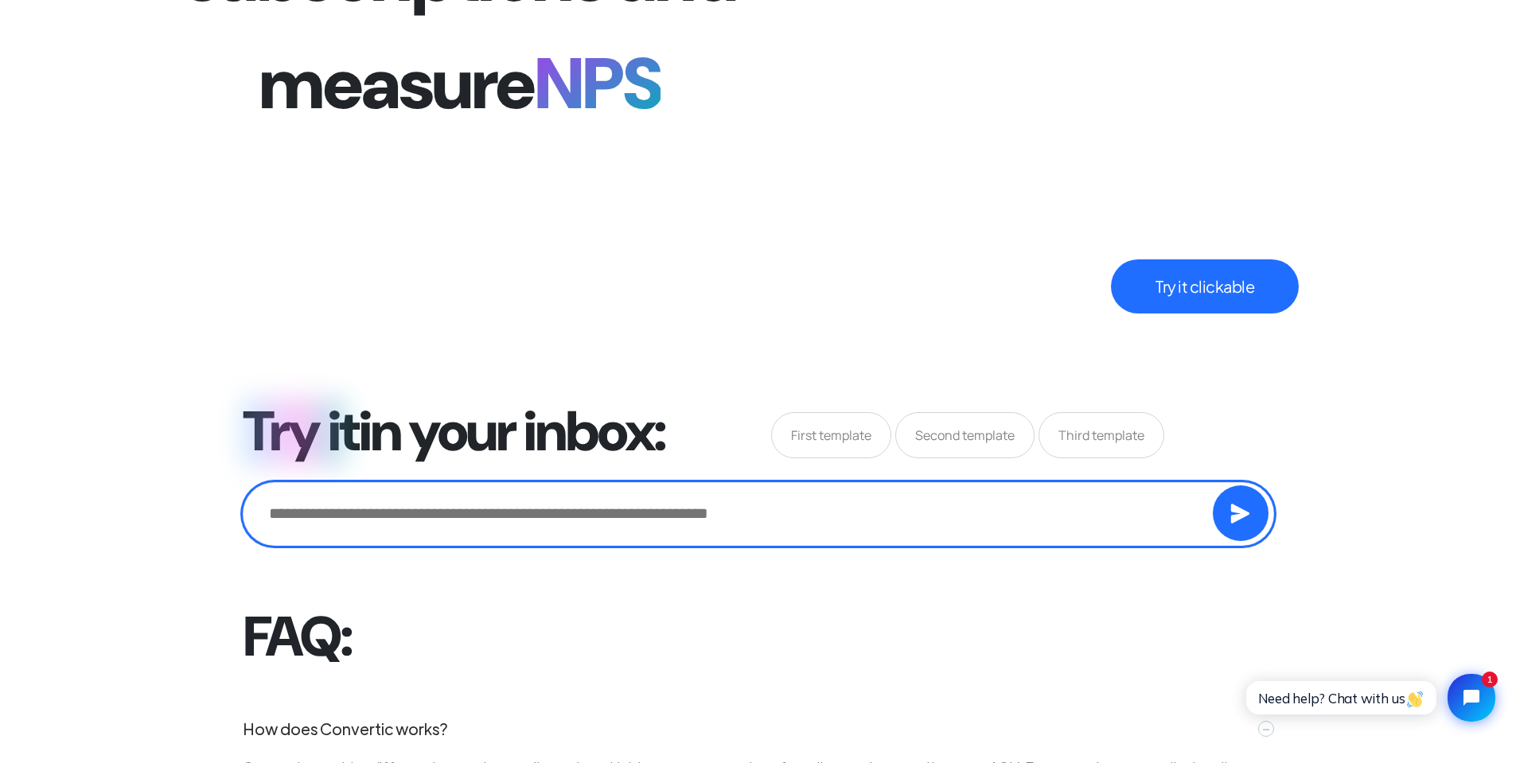
click at [357, 513] on input "email" at bounding box center [758, 514] width 1031 height 64
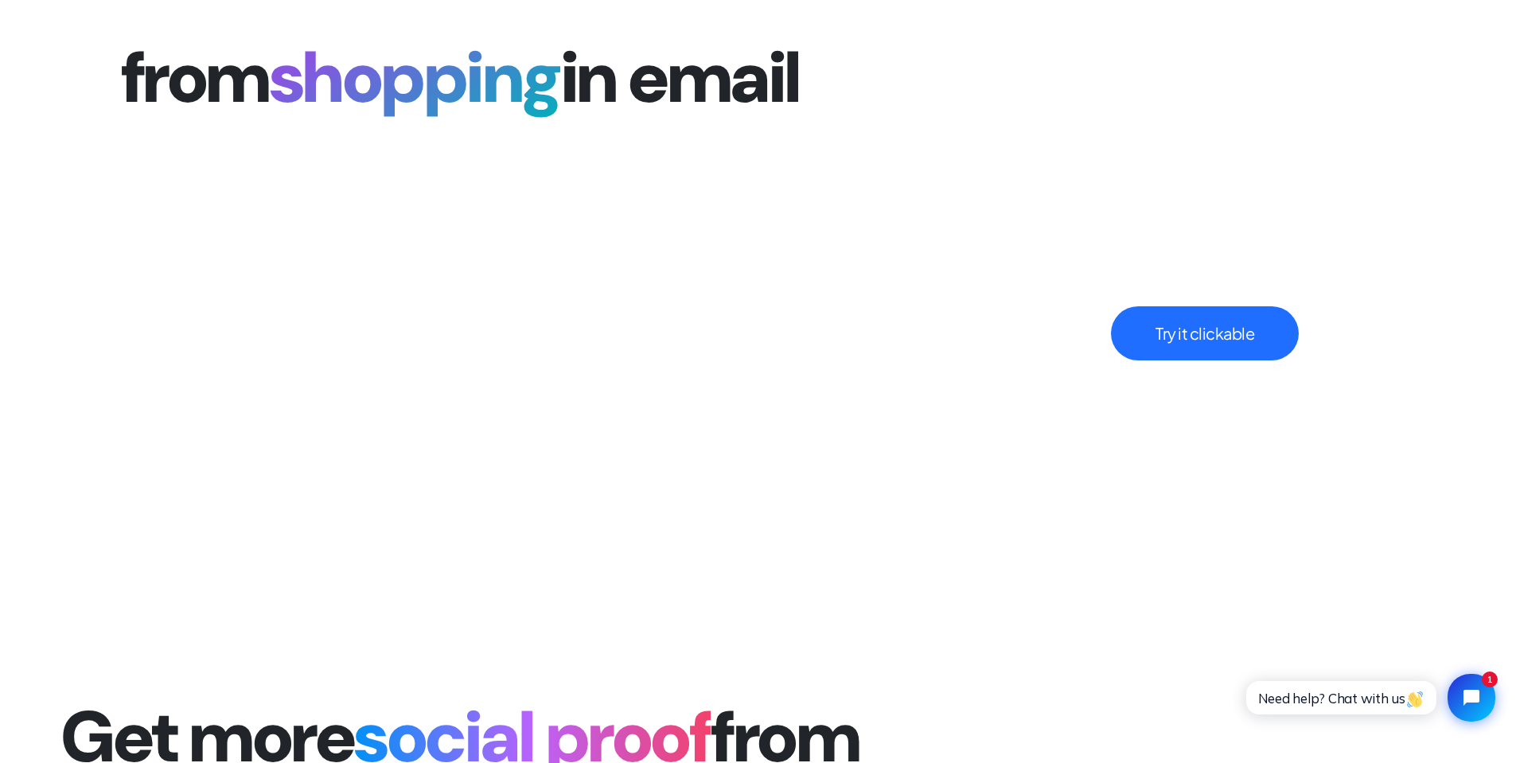
scroll to position [3917, 0]
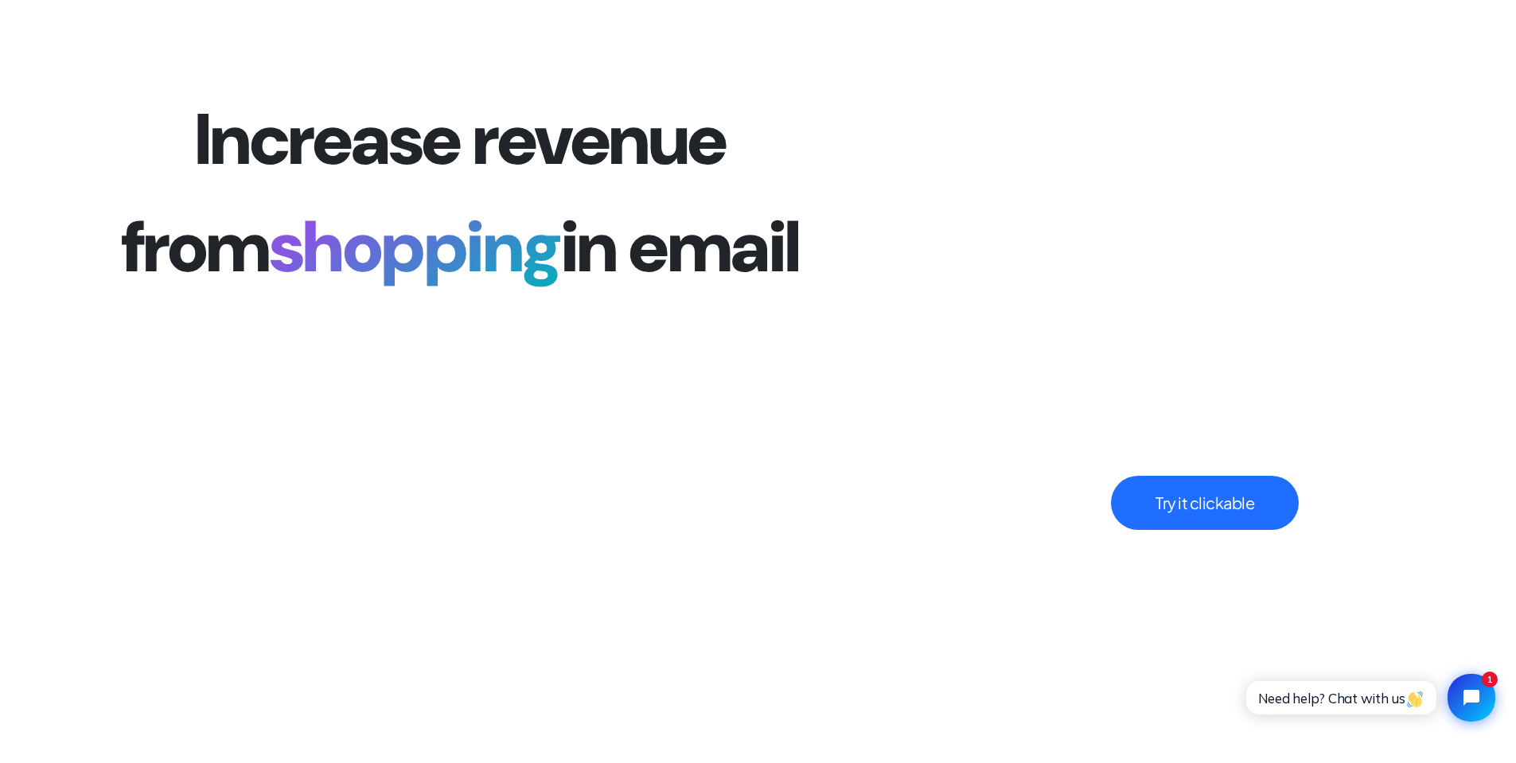
click at [1199, 497] on button "Try it clickable" at bounding box center [1205, 503] width 188 height 54
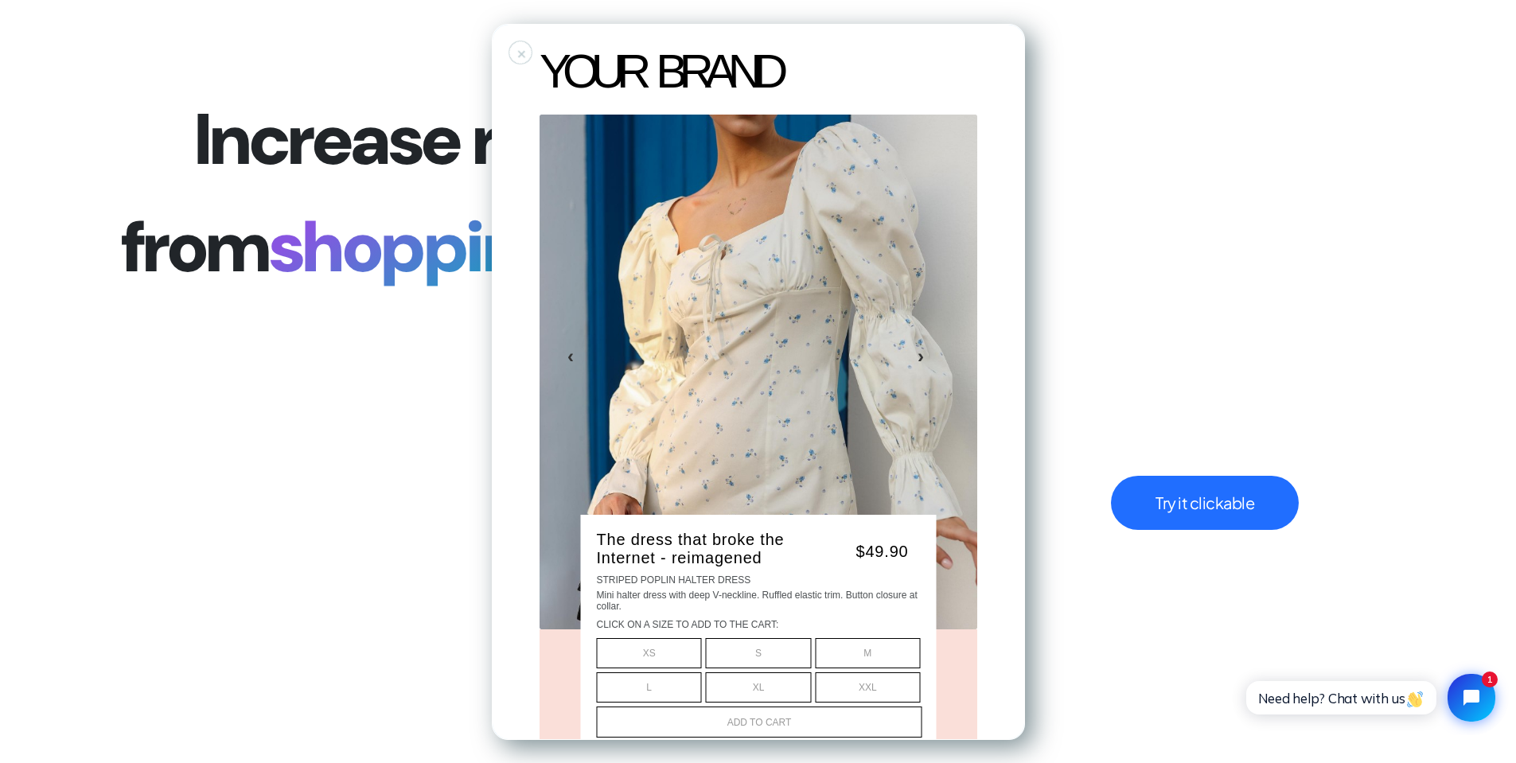
scroll to position [234, 0]
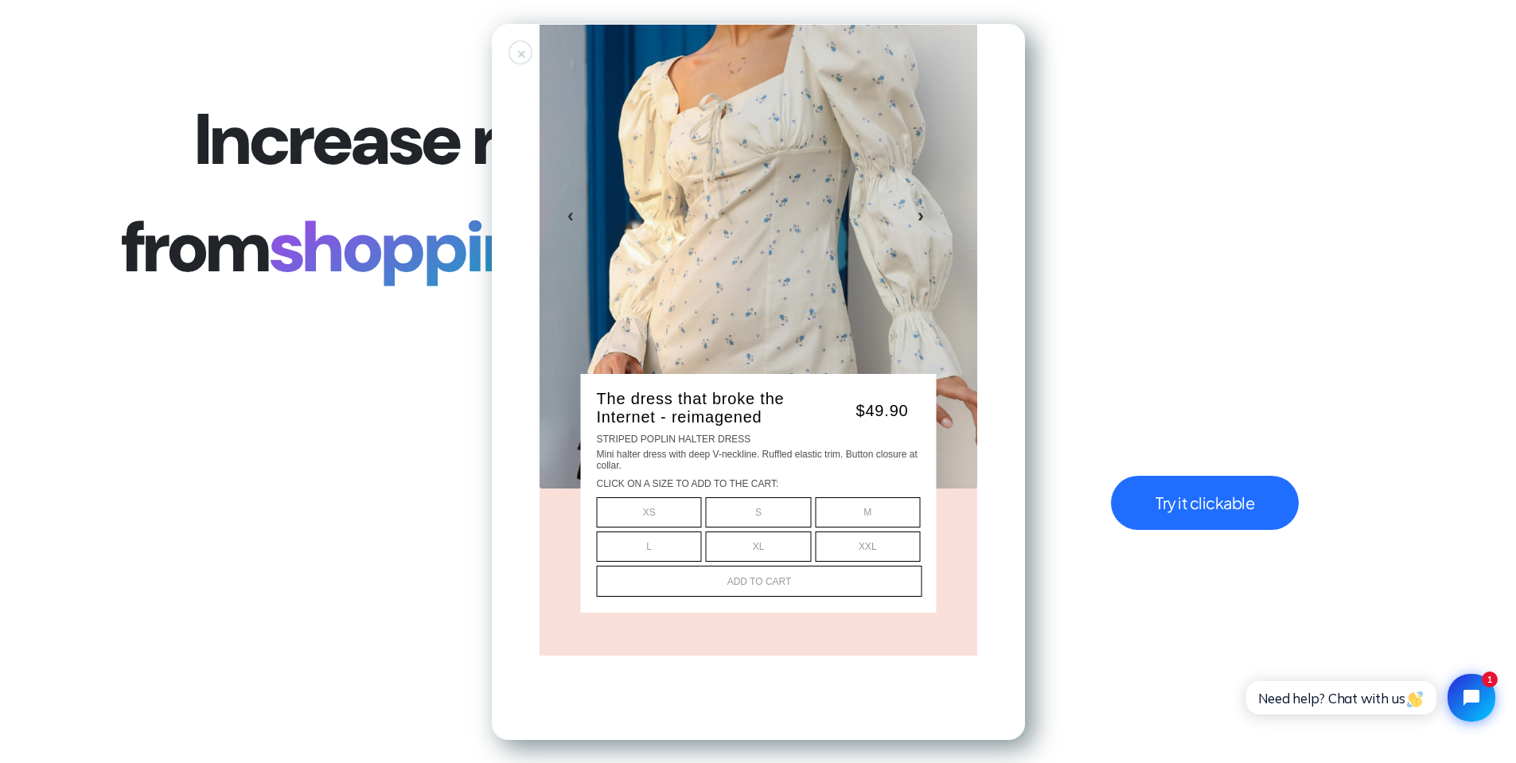
click at [638, 504] on div "- + XS" at bounding box center [648, 512] width 105 height 30
click at [781, 582] on span "add to cart" at bounding box center [759, 580] width 64 height 11
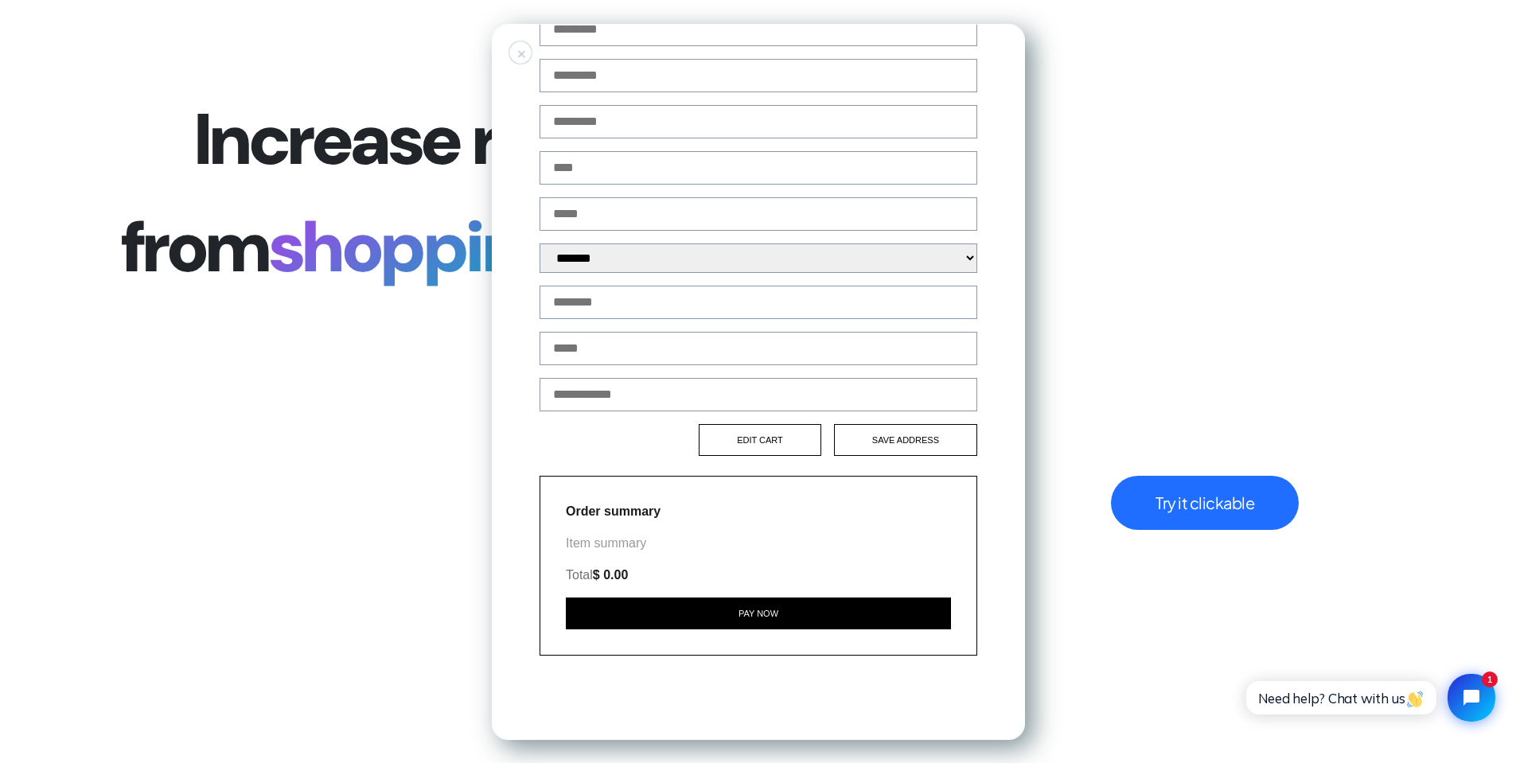
click at [614, 450] on div "Edit cart Save address" at bounding box center [758, 439] width 438 height 32
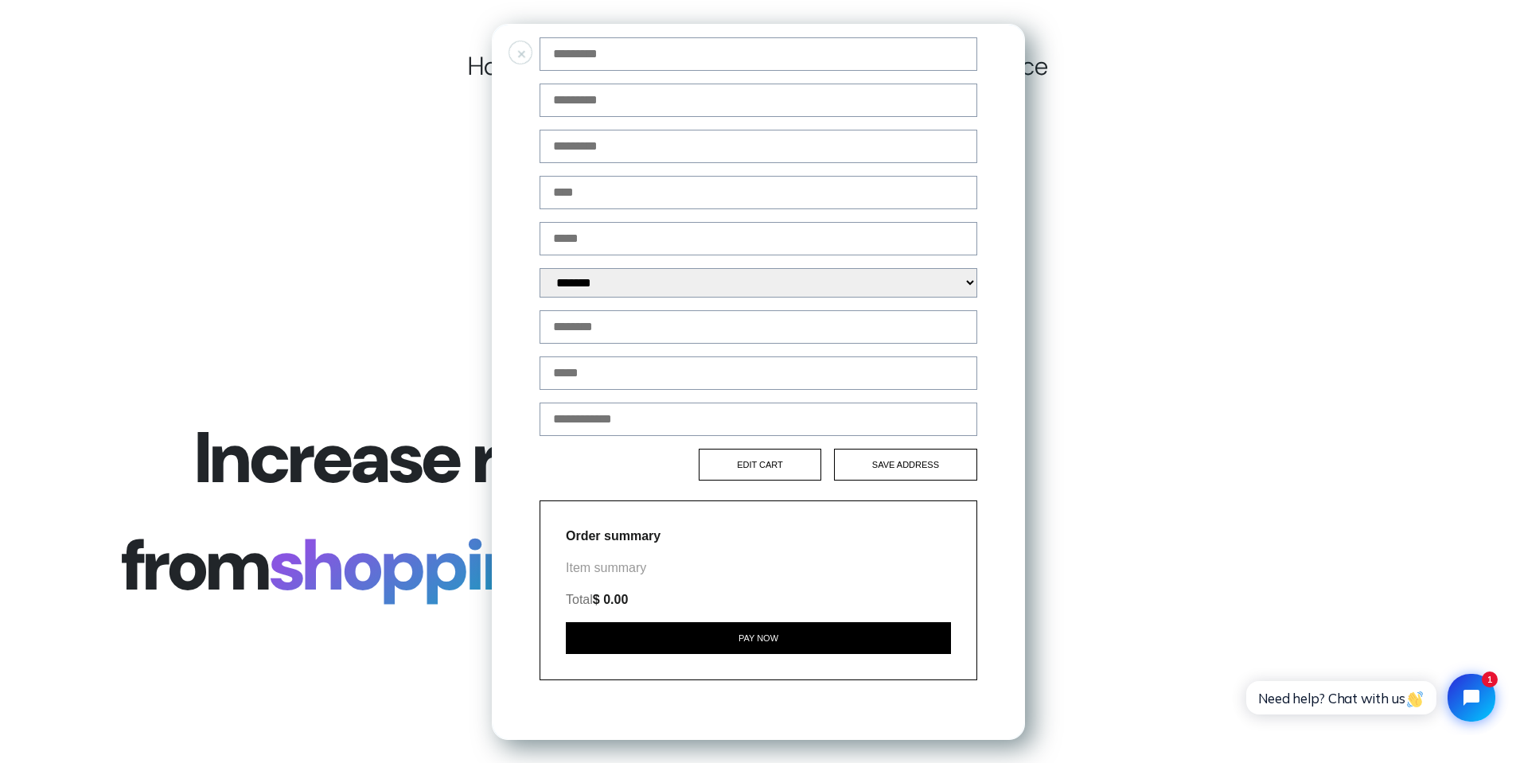
scroll to position [307, 0]
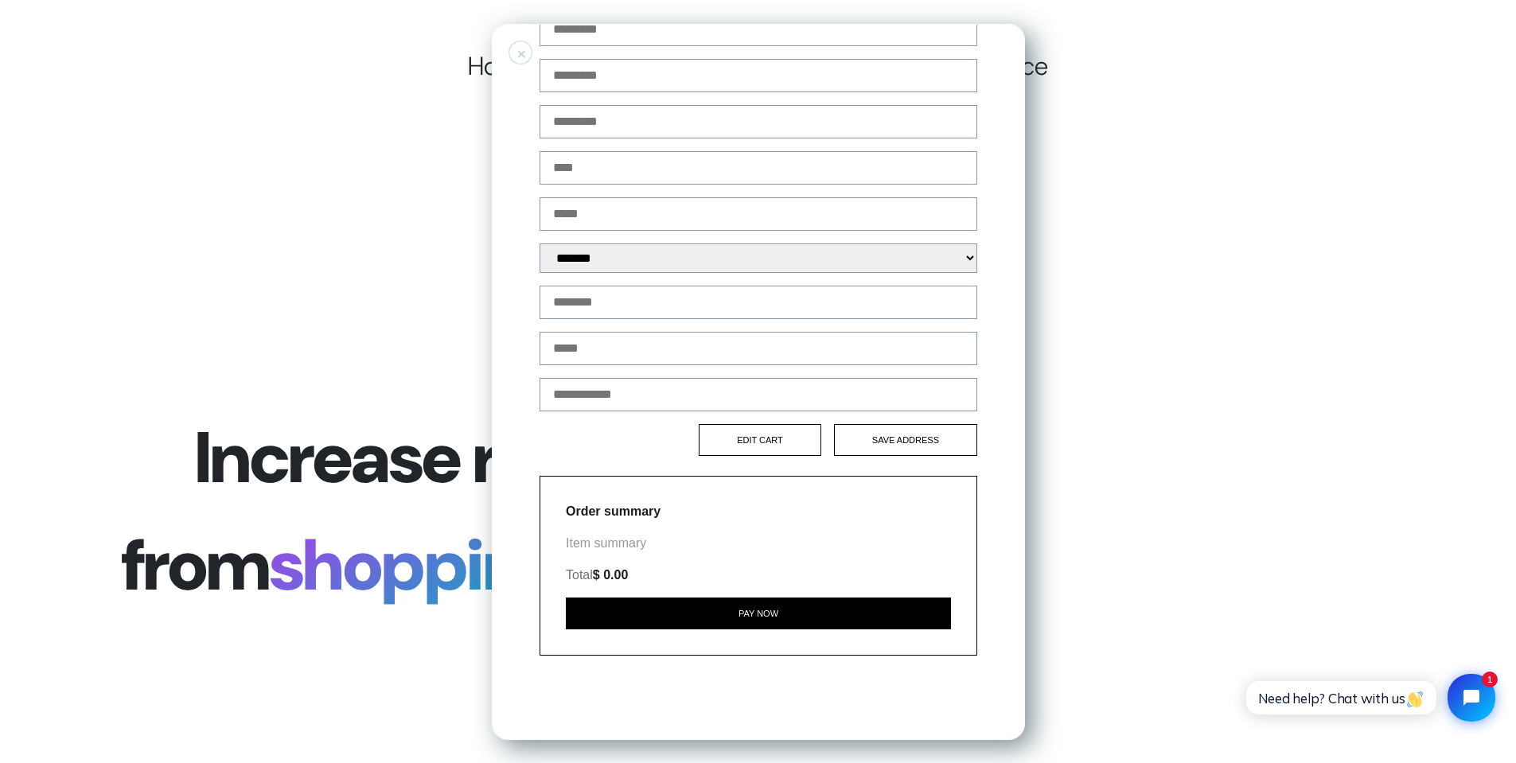
click at [628, 452] on div "Edit cart Save address" at bounding box center [758, 439] width 438 height 32
click at [524, 50] on div "+" at bounding box center [521, 52] width 6 height 6
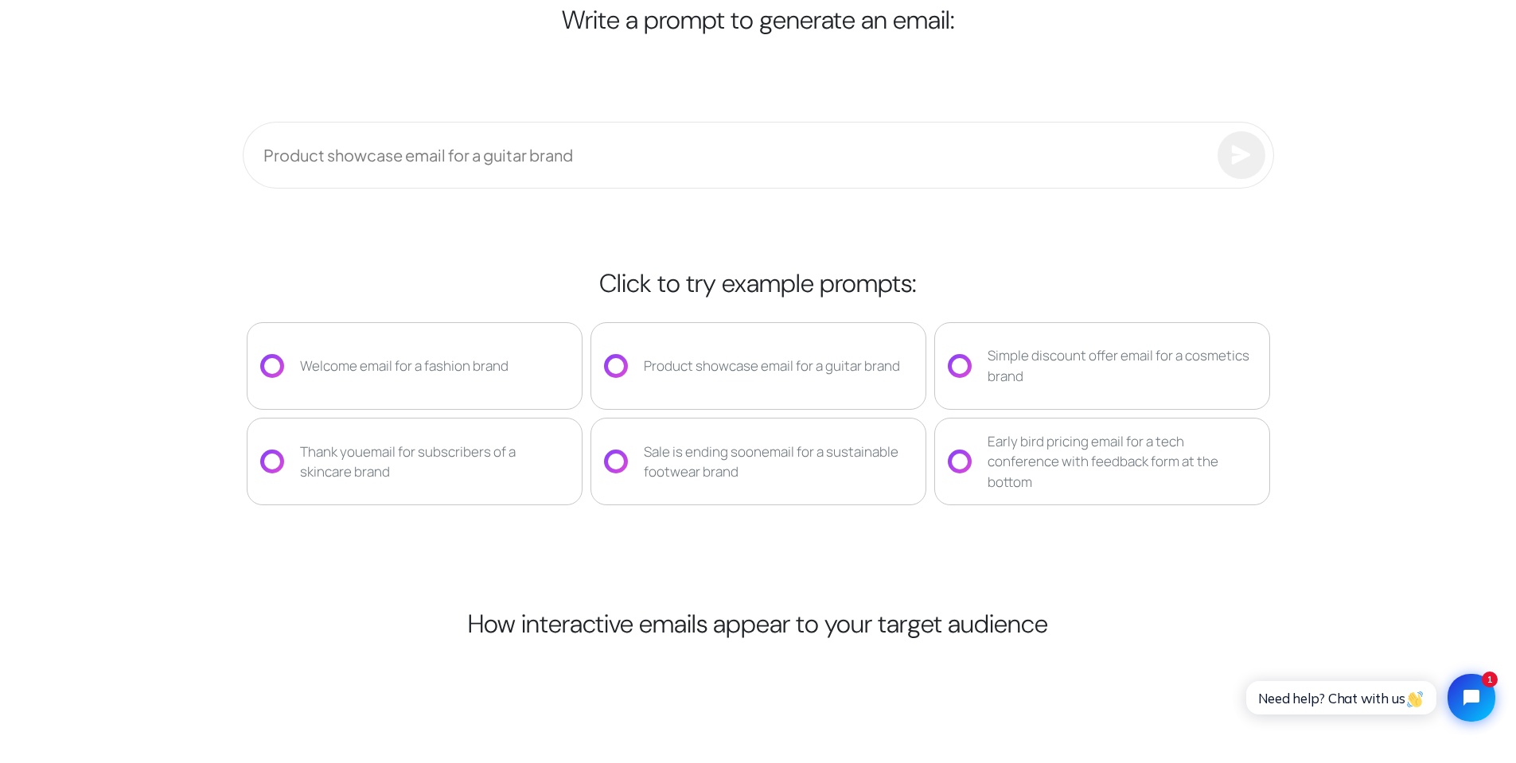
scroll to position [3201, 0]
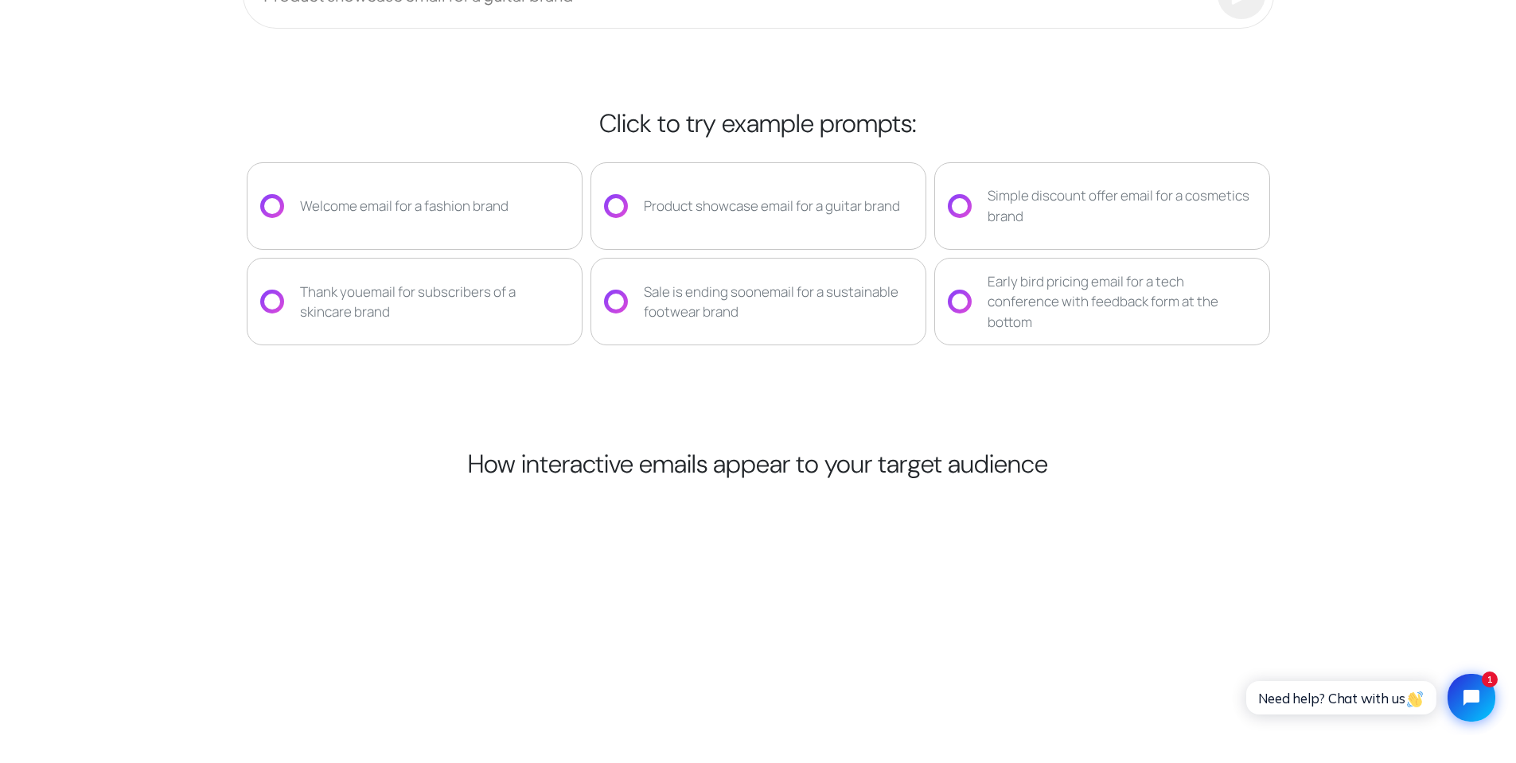
click at [349, 314] on div "Thank you email for subscribers of a skincare brand" at bounding box center [434, 302] width 269 height 41
type input "**********"
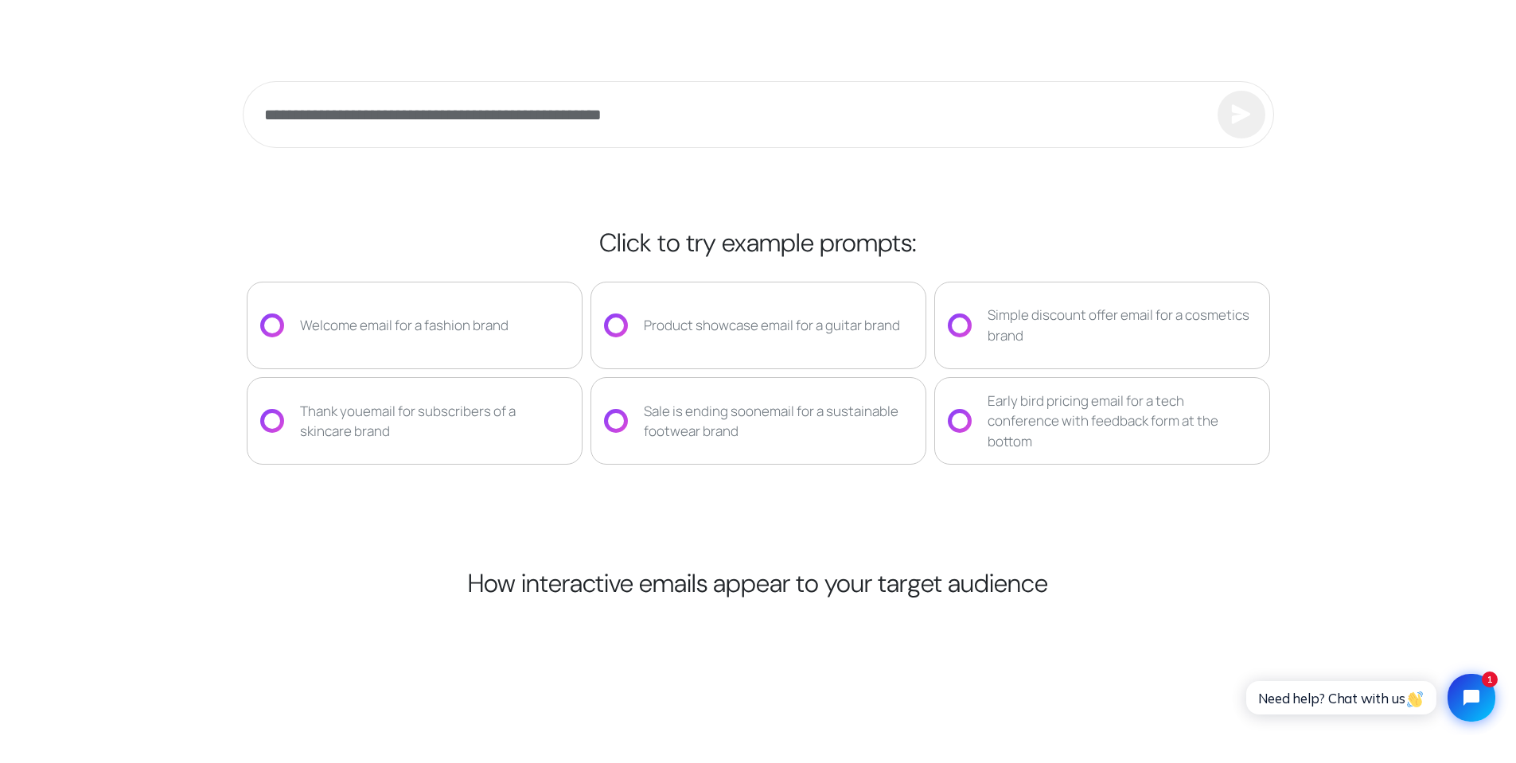
scroll to position [2962, 0]
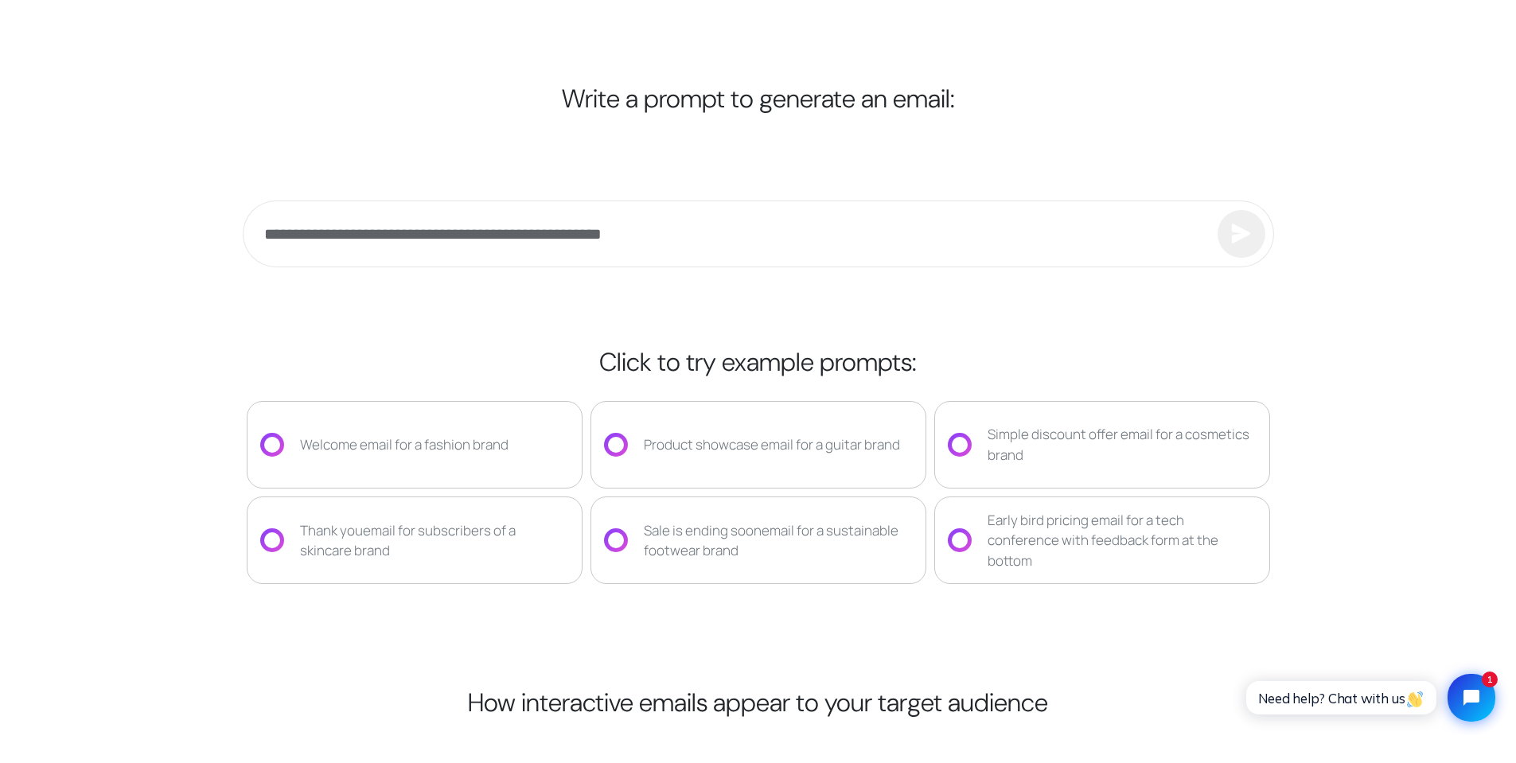
click at [1253, 242] on button "submit" at bounding box center [1242, 234] width 48 height 48
click at [823, 98] on h2 "Write a prompt to generate an email:" at bounding box center [758, 59] width 1031 height 110
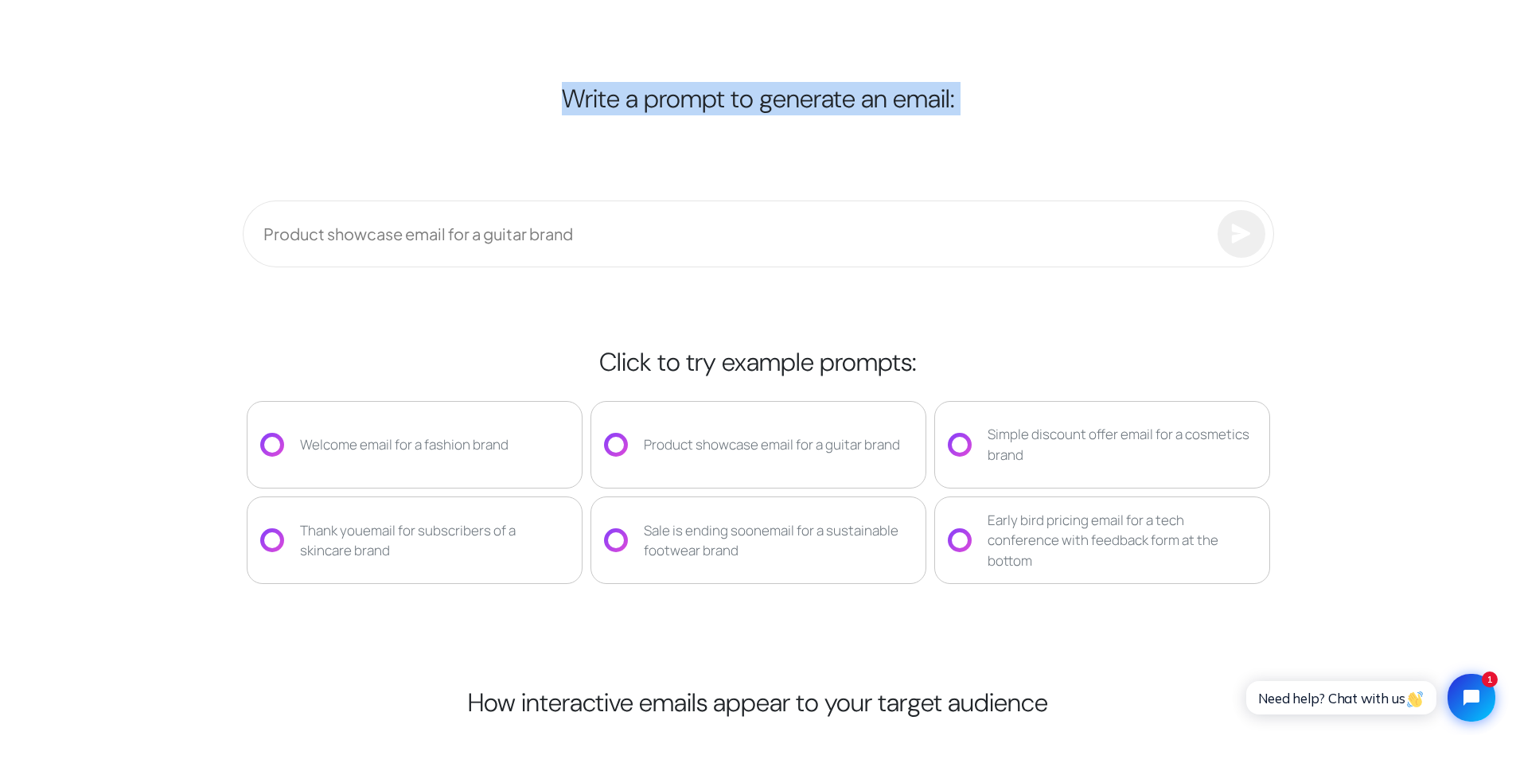
click at [823, 98] on h2 "Write a prompt to generate an email:" at bounding box center [758, 59] width 1031 height 110
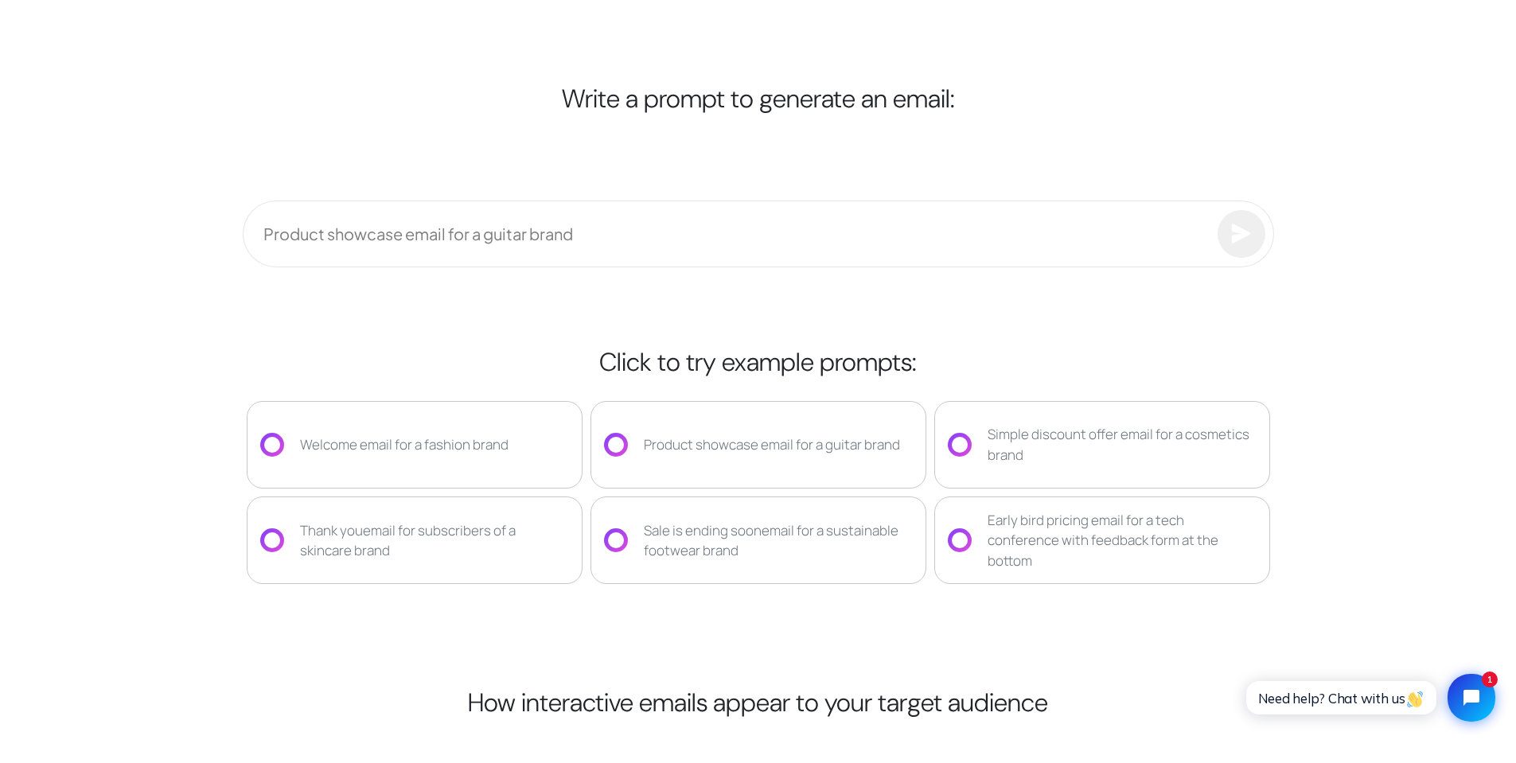
click at [823, 98] on h2 "Write a prompt to generate an email:" at bounding box center [758, 59] width 1031 height 110
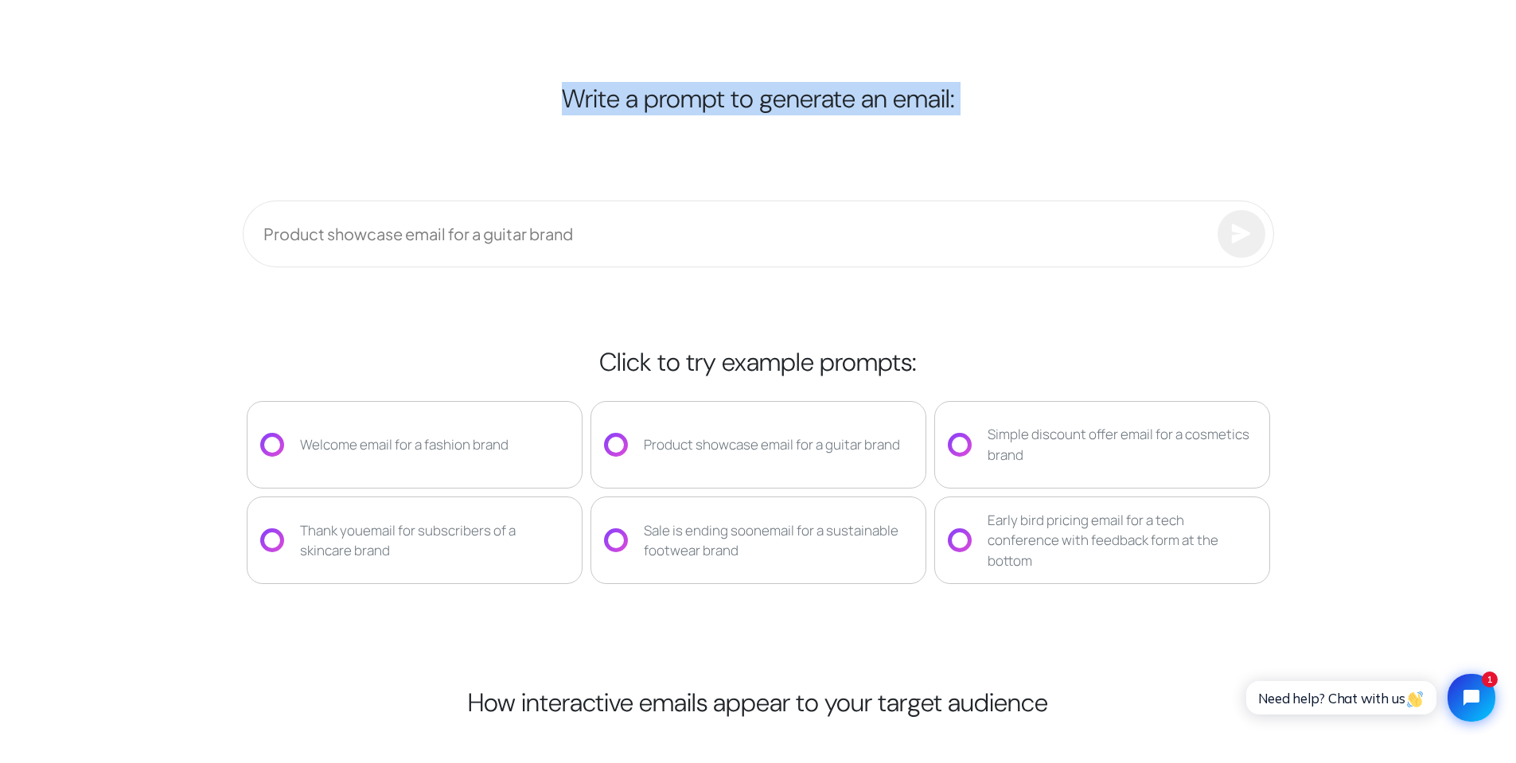
click at [823, 98] on h2 "Write a prompt to generate an email:" at bounding box center [758, 59] width 1031 height 110
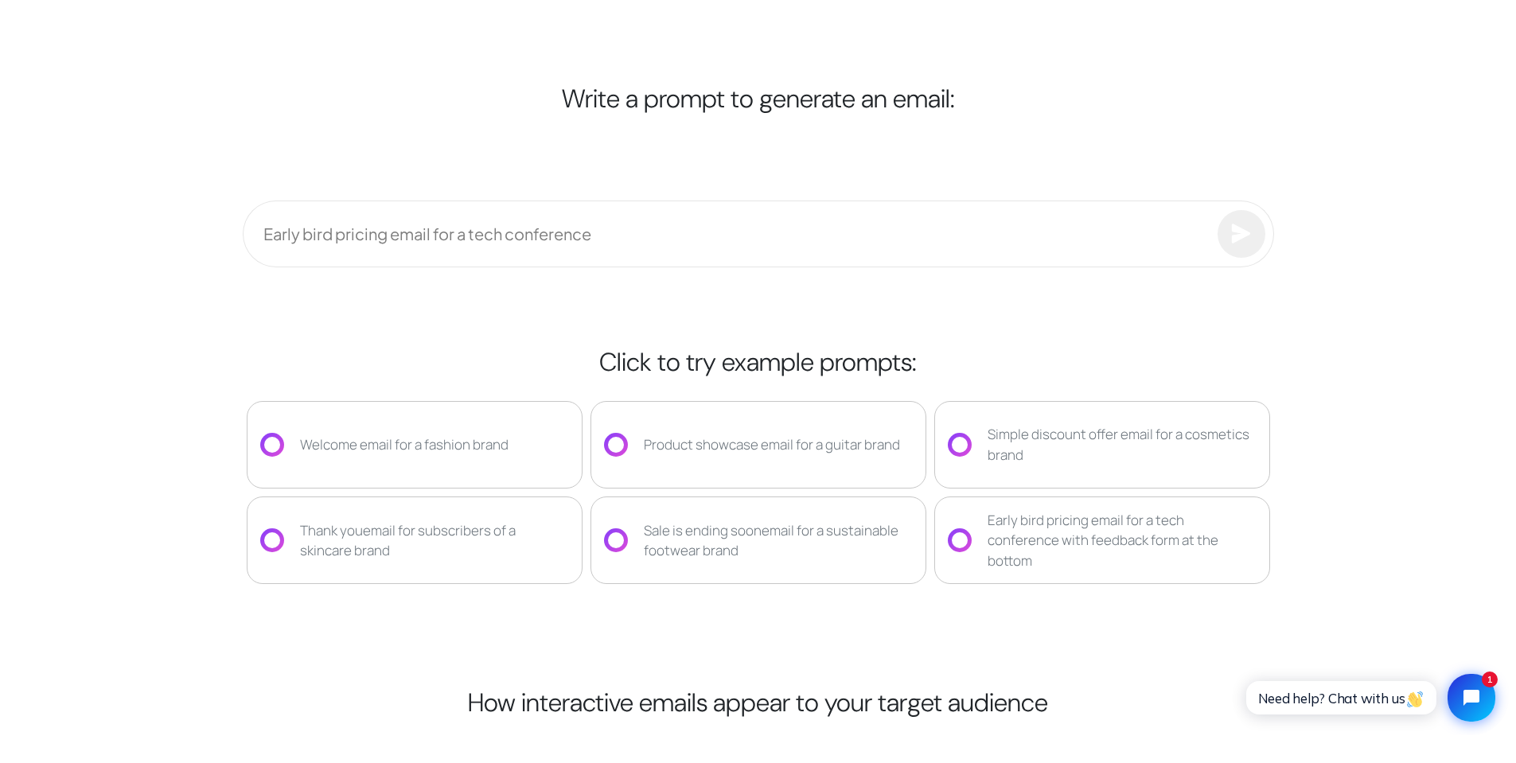
click at [509, 330] on div "Write a prompt to generate an email: Early bird pricing email for a tech confer…" at bounding box center [758, 384] width 1051 height 761
click at [341, 446] on div "Welcome email for a fashion brand" at bounding box center [404, 445] width 209 height 21
click at [349, 559] on div "Thank you email for subscribers of a skincare brand" at bounding box center [415, 541] width 336 height 88
type input "**********"
click at [1248, 244] on button "submit" at bounding box center [1242, 234] width 48 height 48
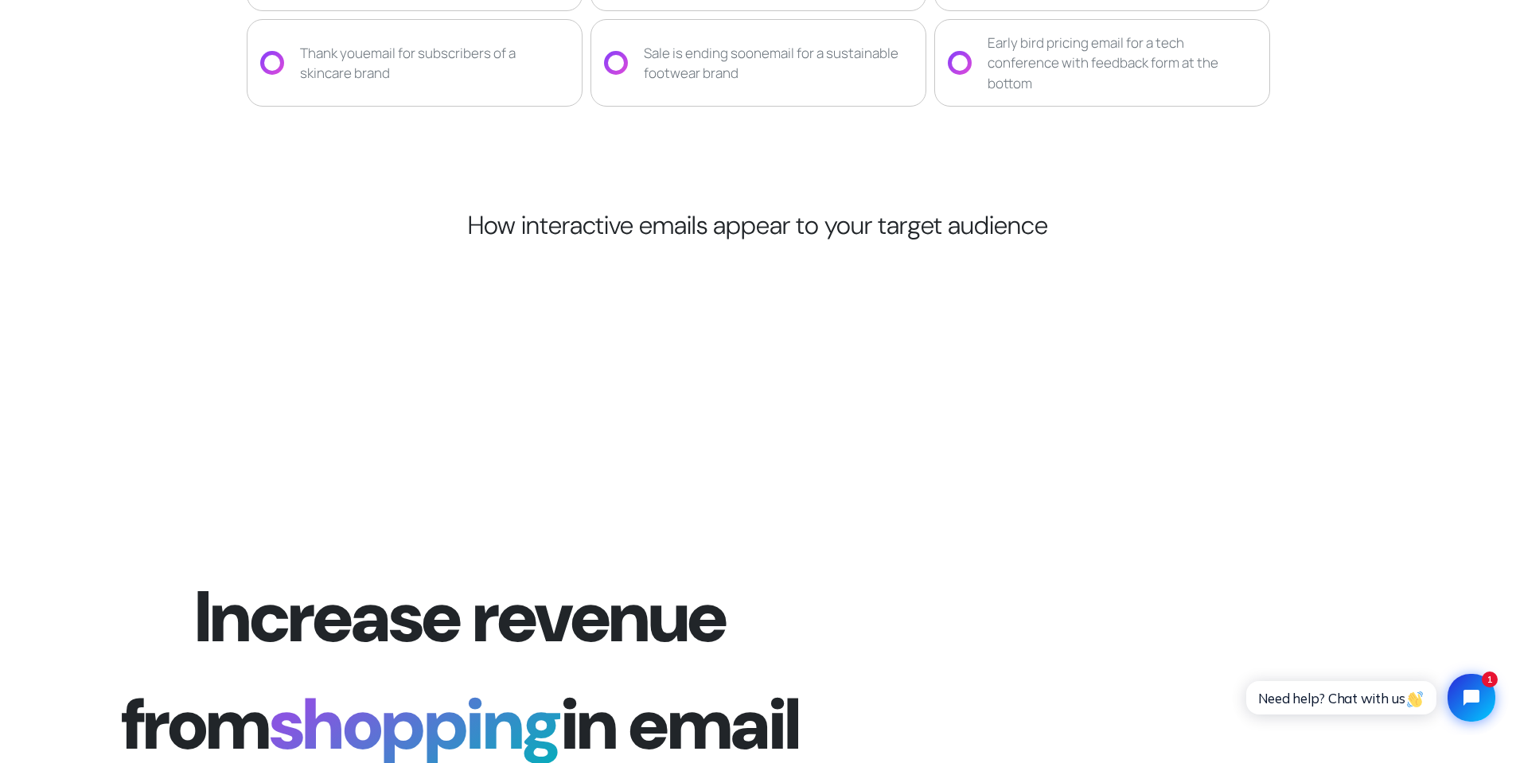
scroll to position [3519, 0]
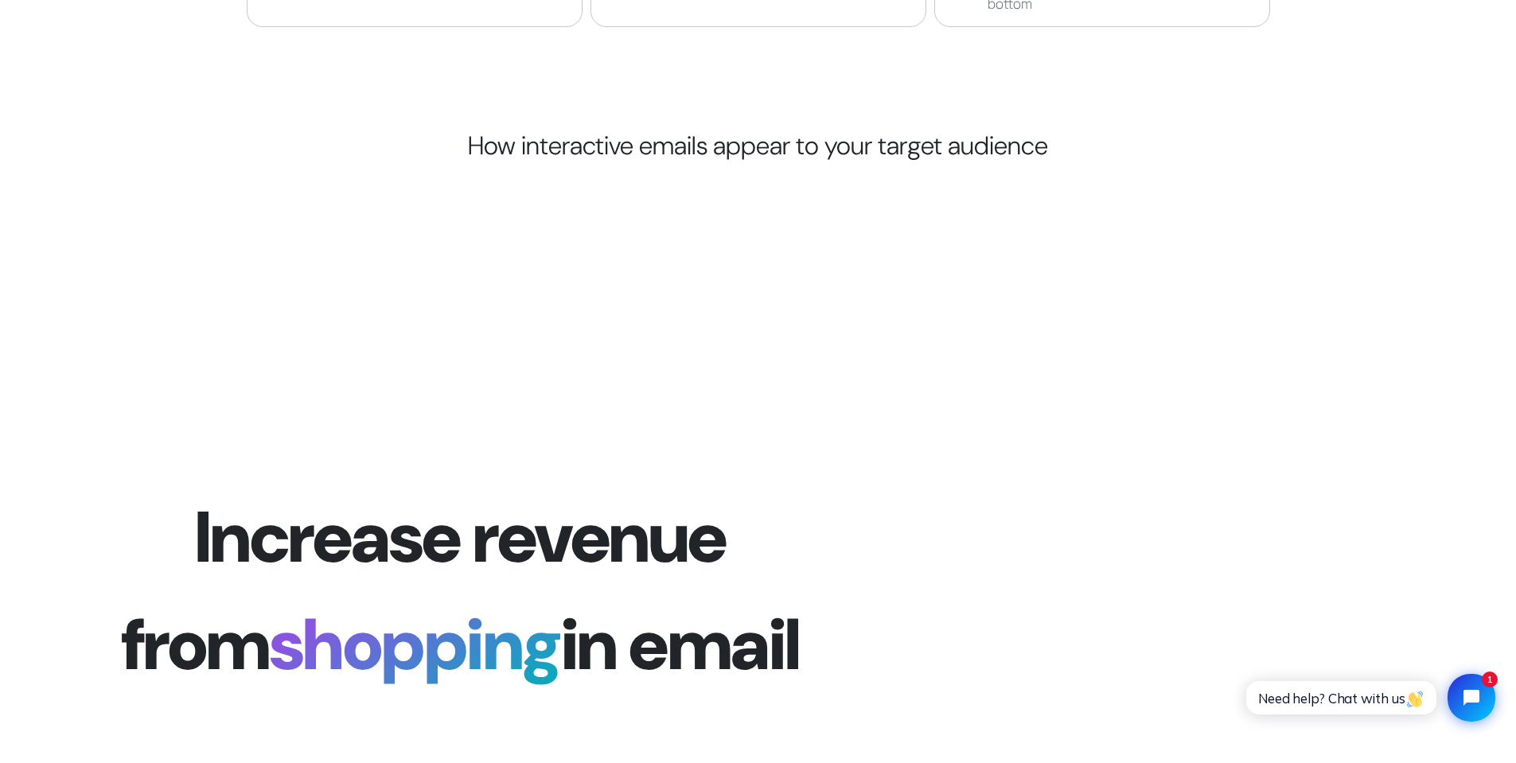
click at [935, 431] on div "Your browser does not support the video tag. Try it clickable" at bounding box center [1205, 591] width 596 height 716
click at [1112, 447] on video "Your browser does not support the video tag." at bounding box center [1204, 591] width 533 height 716
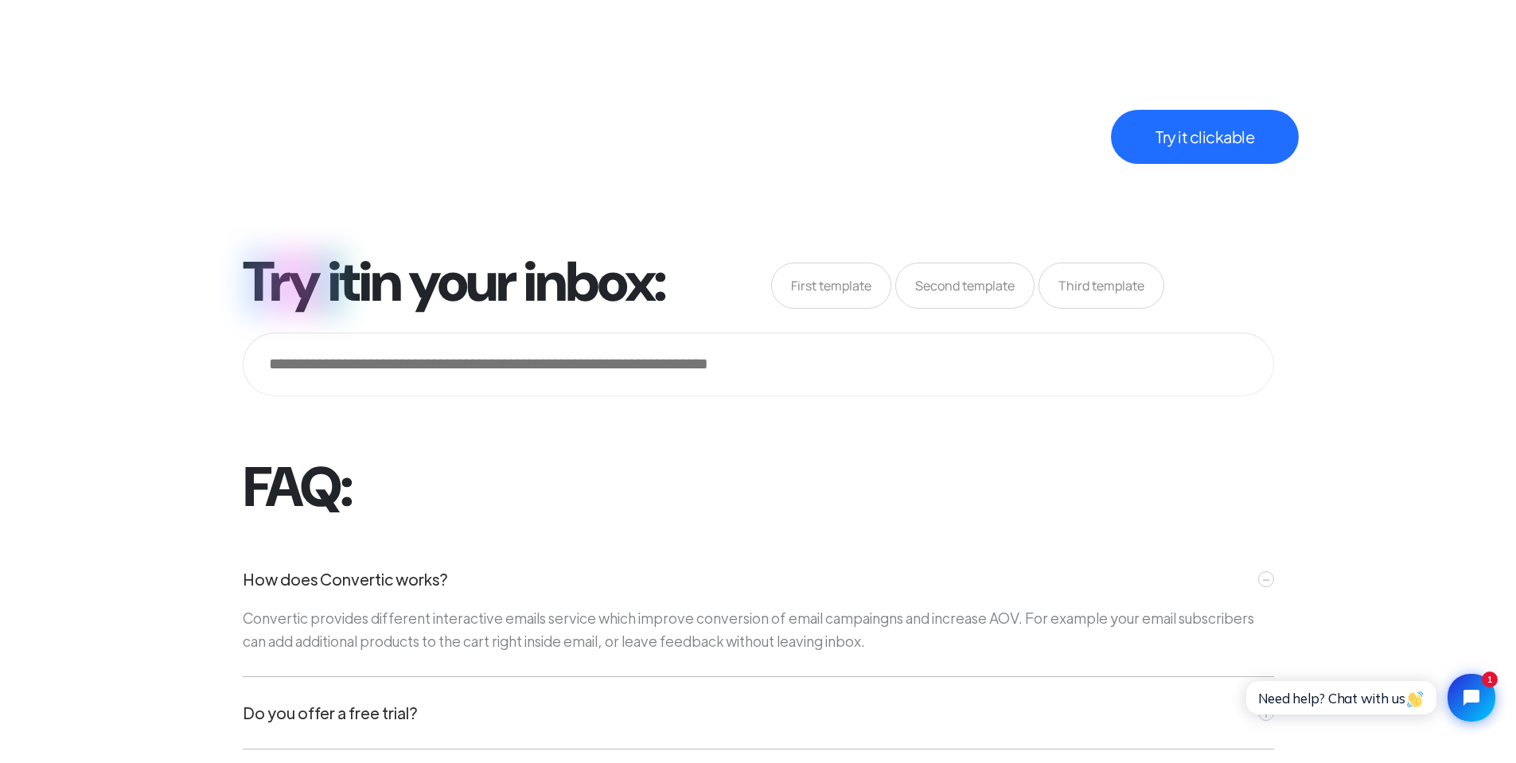
scroll to position [5986, 0]
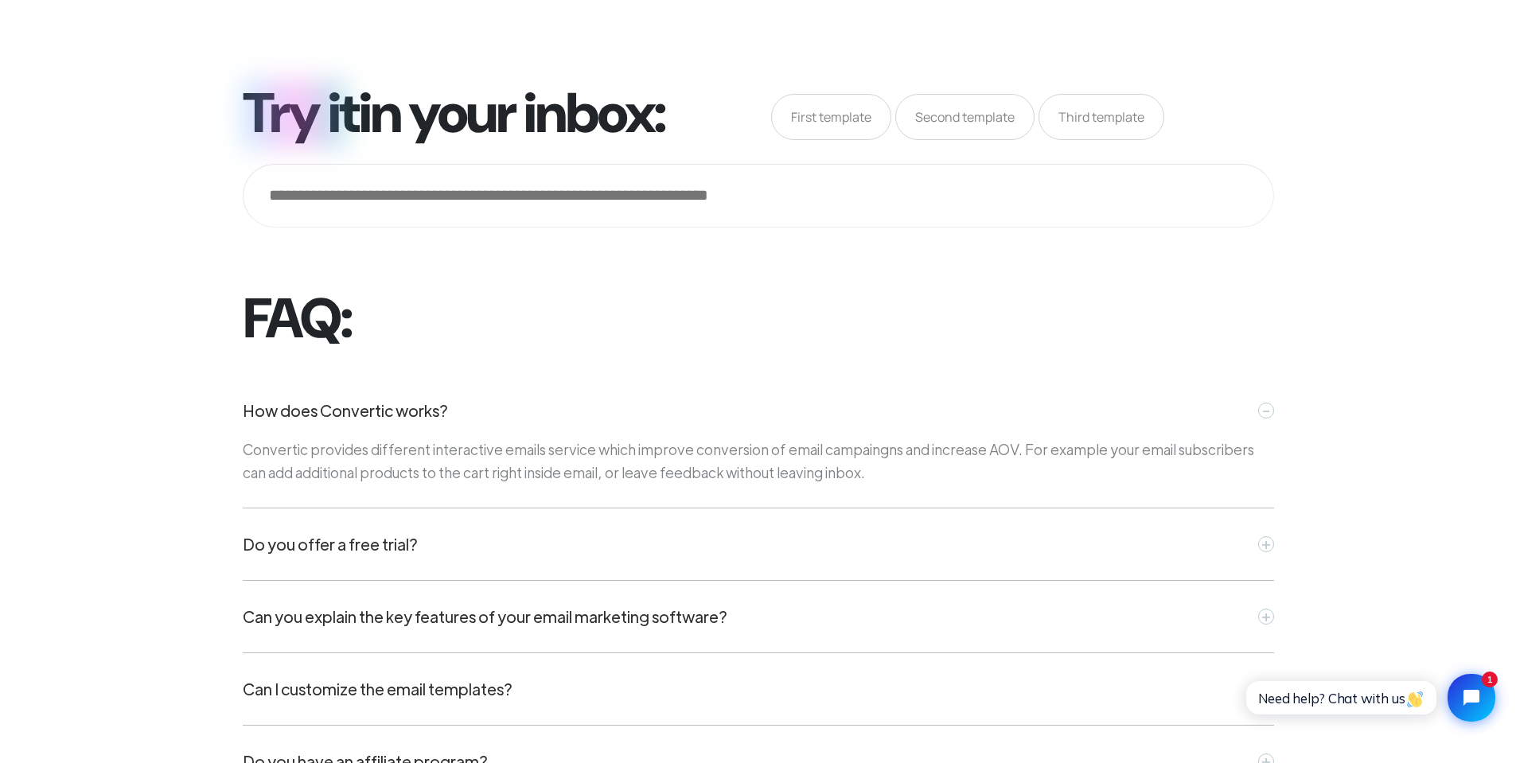
click at [1112, 115] on span "Third template" at bounding box center [1102, 117] width 126 height 46
click at [803, 100] on span "First template" at bounding box center [831, 117] width 120 height 46
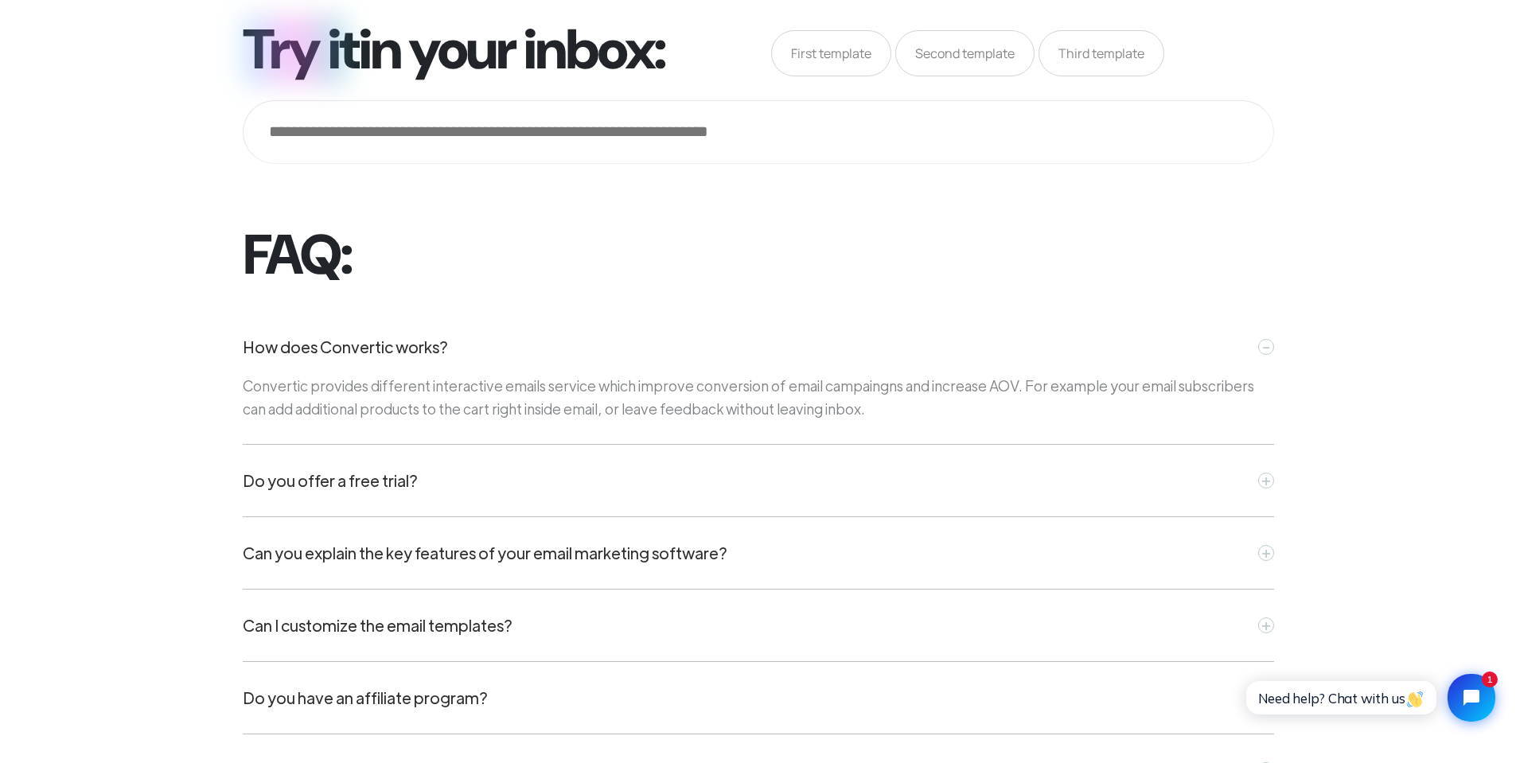
scroll to position [6384, 0]
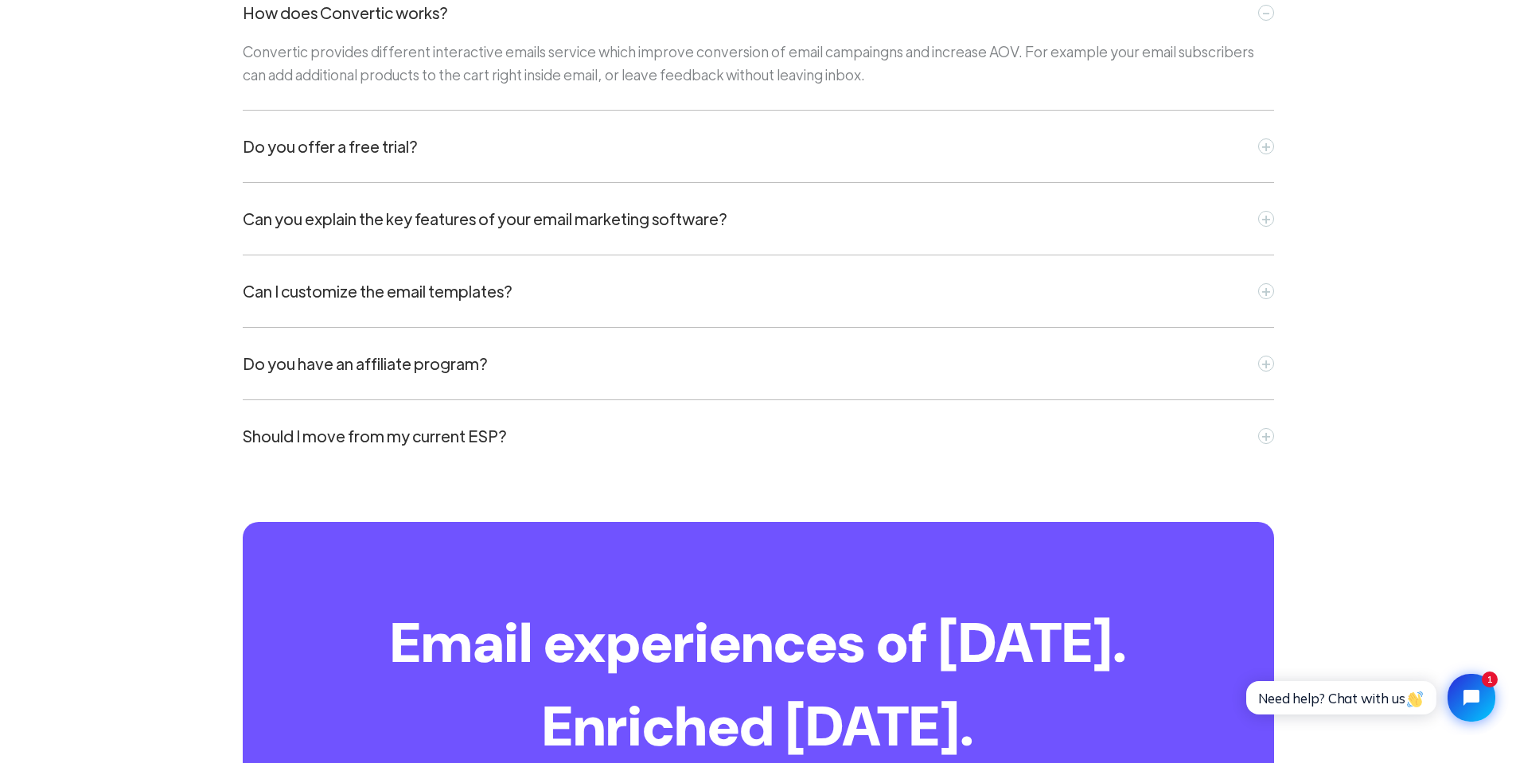
click at [365, 360] on div "Do you have an affiliate program?" at bounding box center [365, 364] width 245 height 24
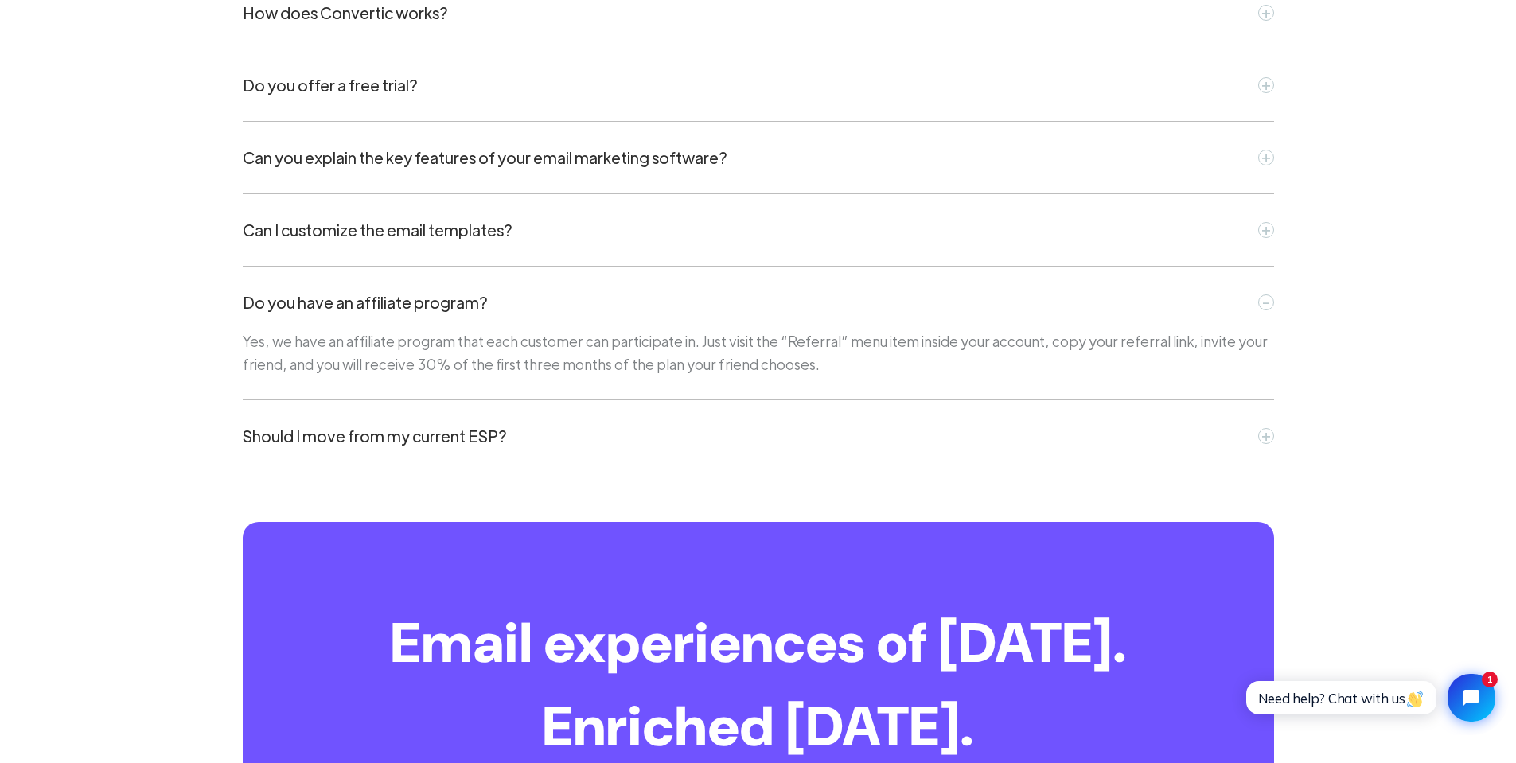
click at [376, 235] on div "Can I customize the email templates?" at bounding box center [378, 230] width 270 height 24
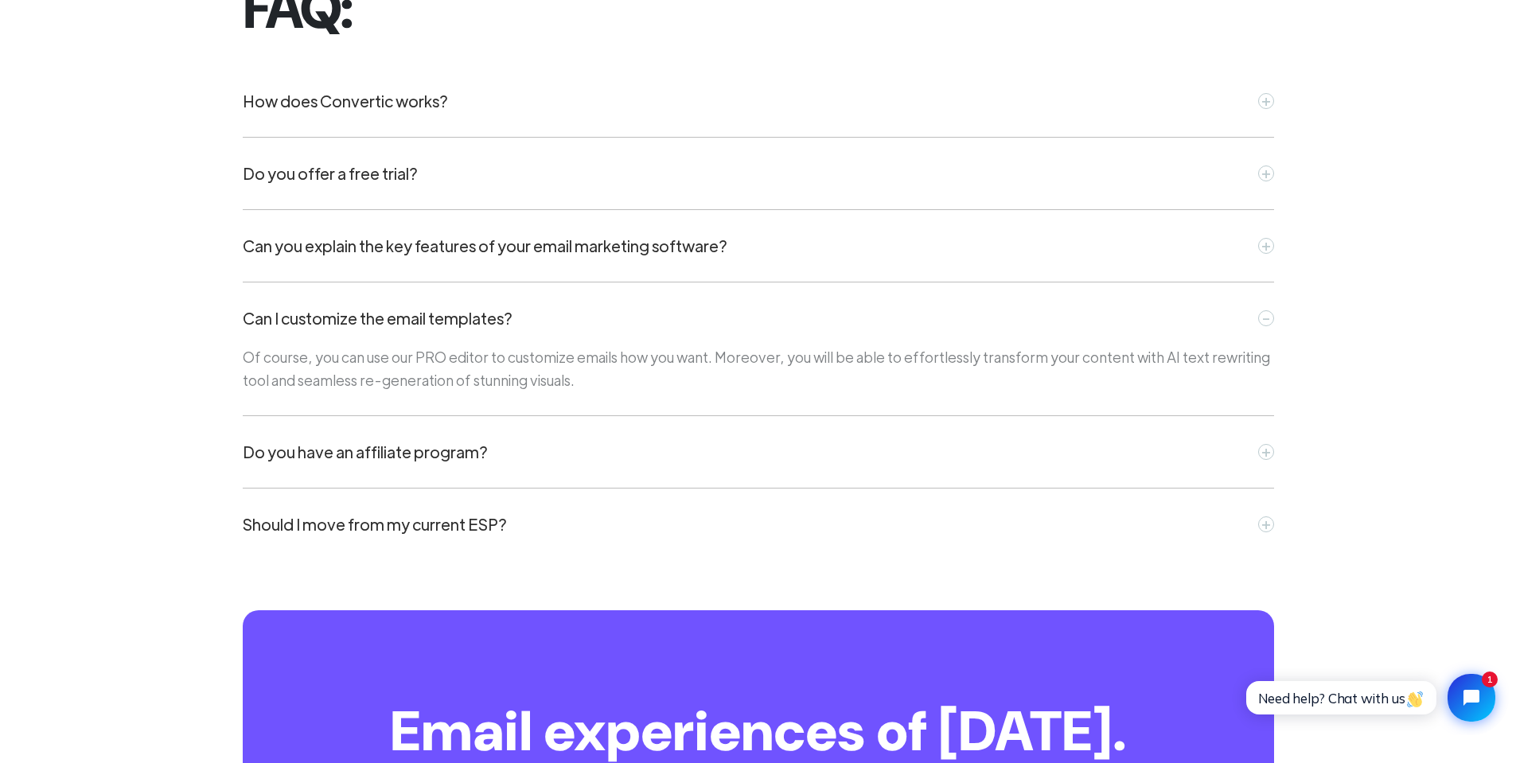
scroll to position [6225, 0]
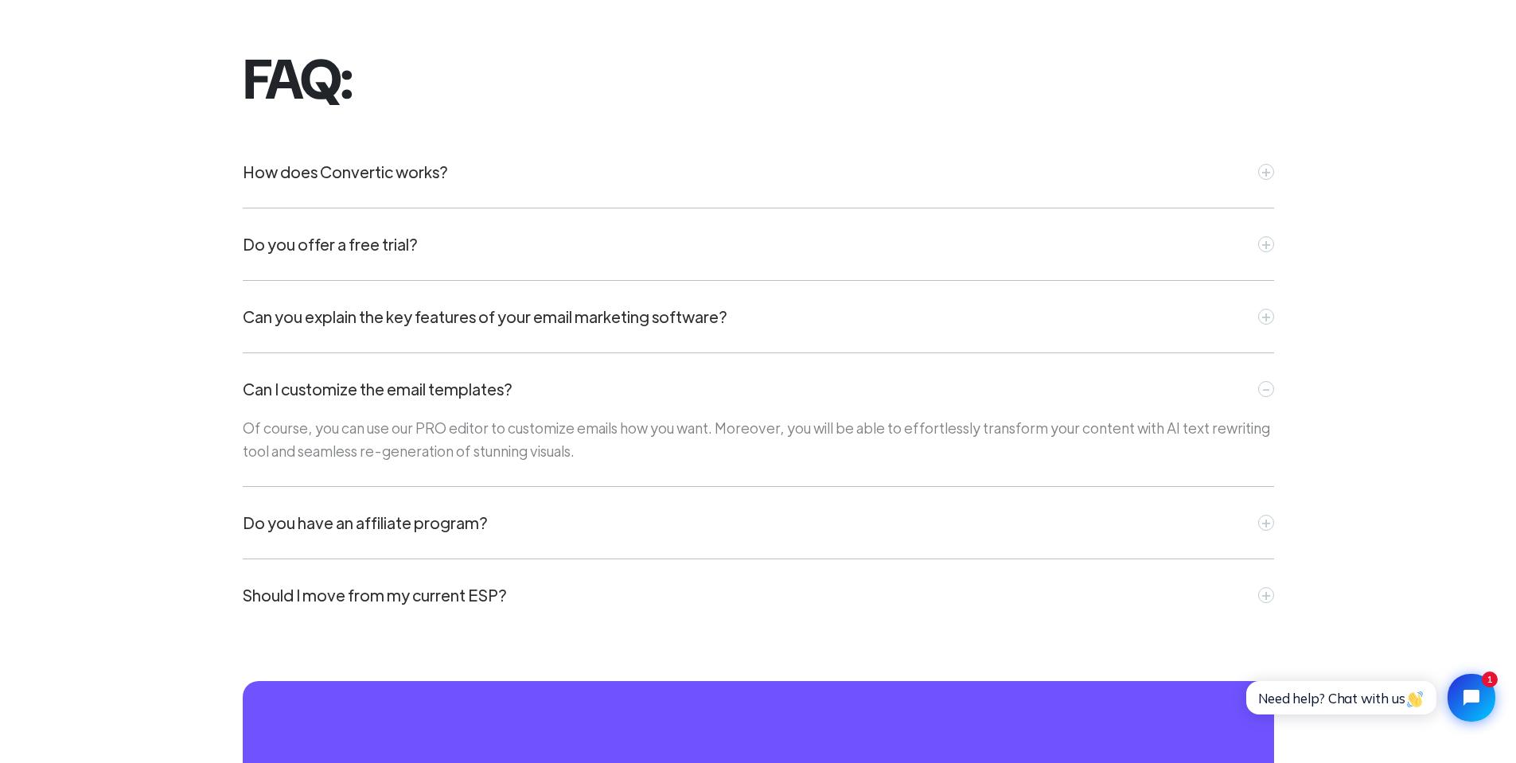
click at [195, 305] on div "FAQ: How does Convertic works? + Do you offer a free trial? + Can you explain t…" at bounding box center [757, 339] width 1535 height 609
click at [324, 310] on div "Can you explain the key features of your email marketing software?" at bounding box center [485, 317] width 485 height 24
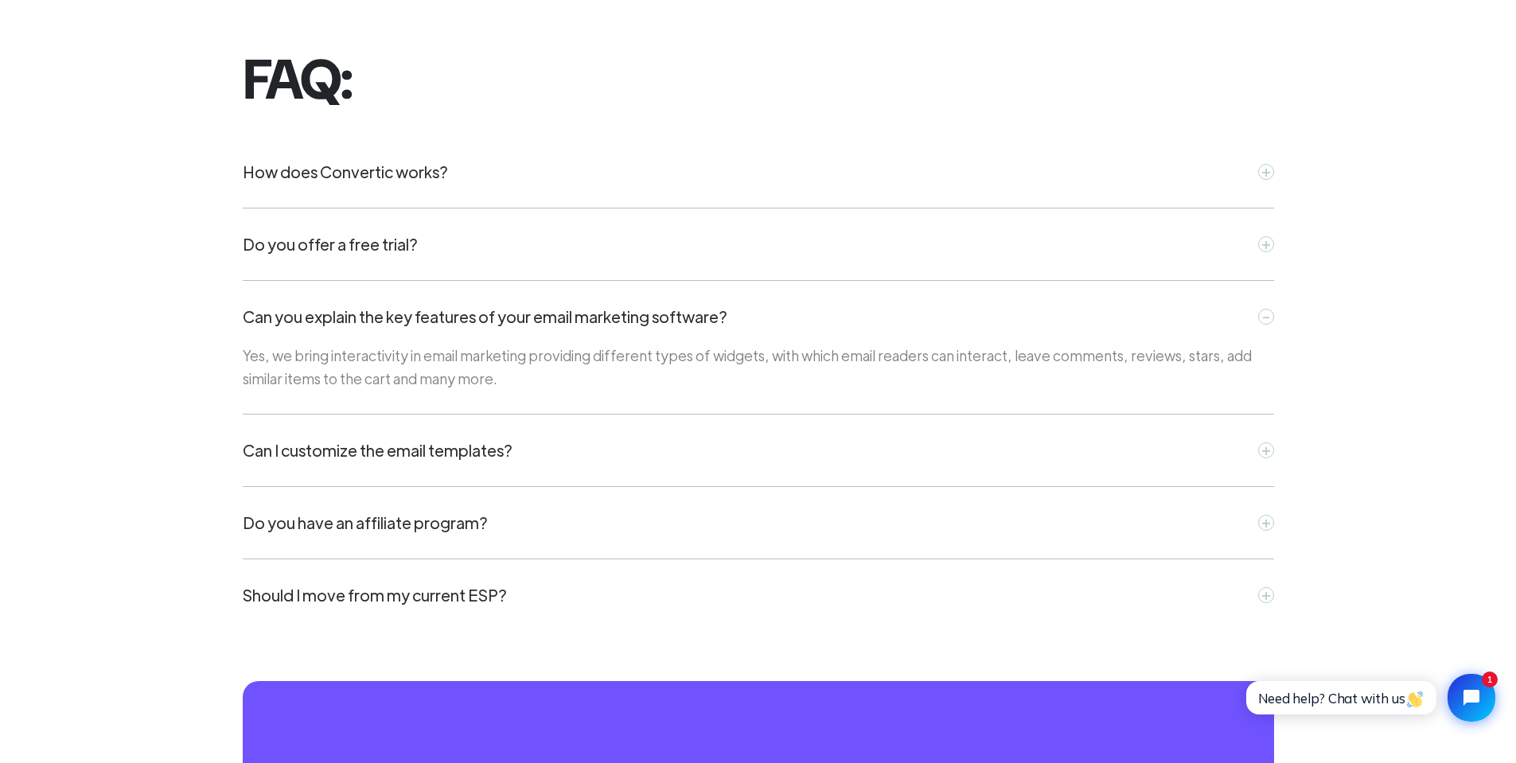
click at [166, 314] on div "FAQ: How does Convertic works? + Do you offer a free trial? + Can you explain t…" at bounding box center [757, 339] width 1535 height 609
click at [322, 266] on div "Do you offer a free trial? +" at bounding box center [758, 245] width 1031 height 72
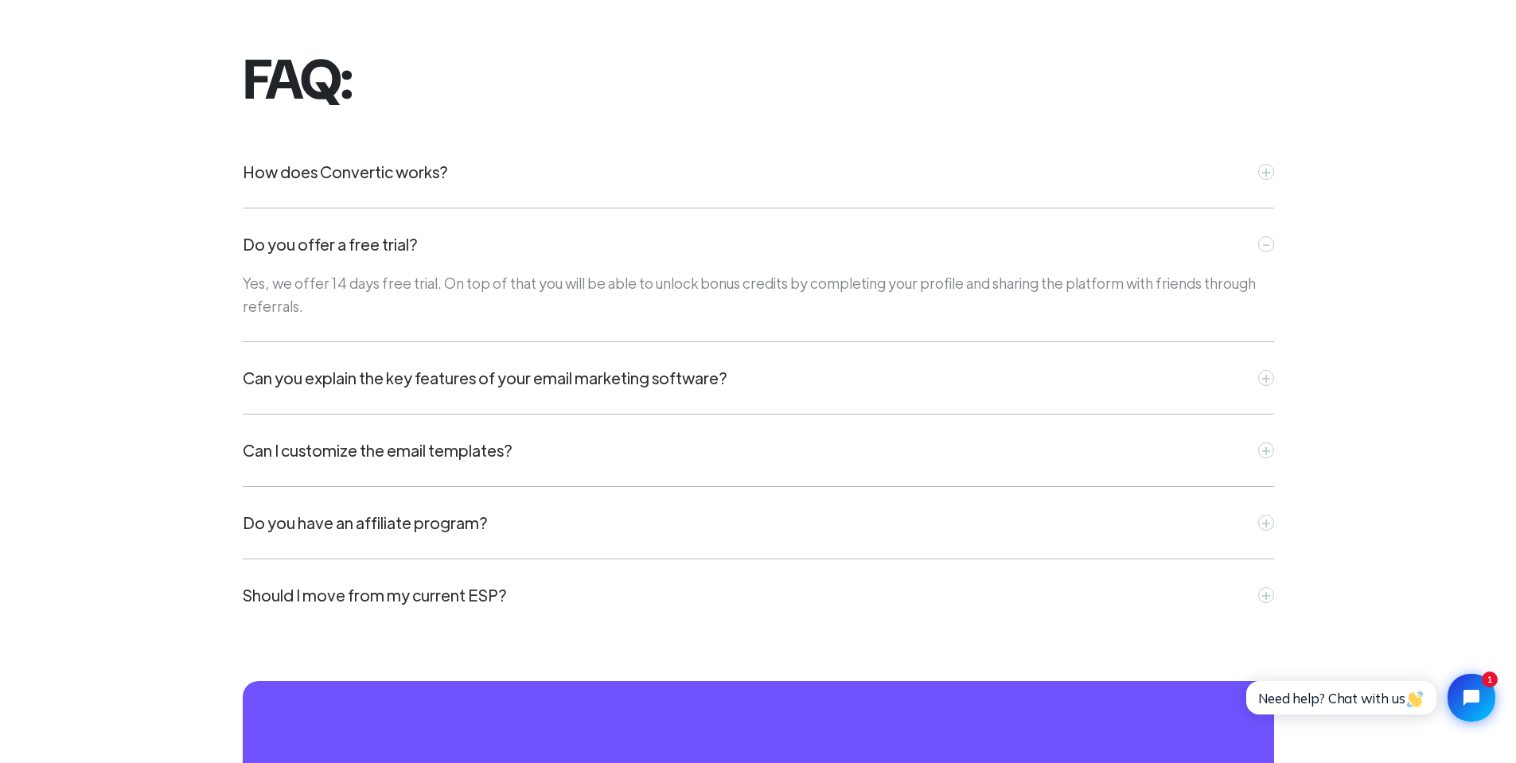
click at [145, 292] on div "FAQ: How does Convertic works? + Do you offer a free trial? - Yes, we offer 14 …" at bounding box center [757, 339] width 1535 height 609
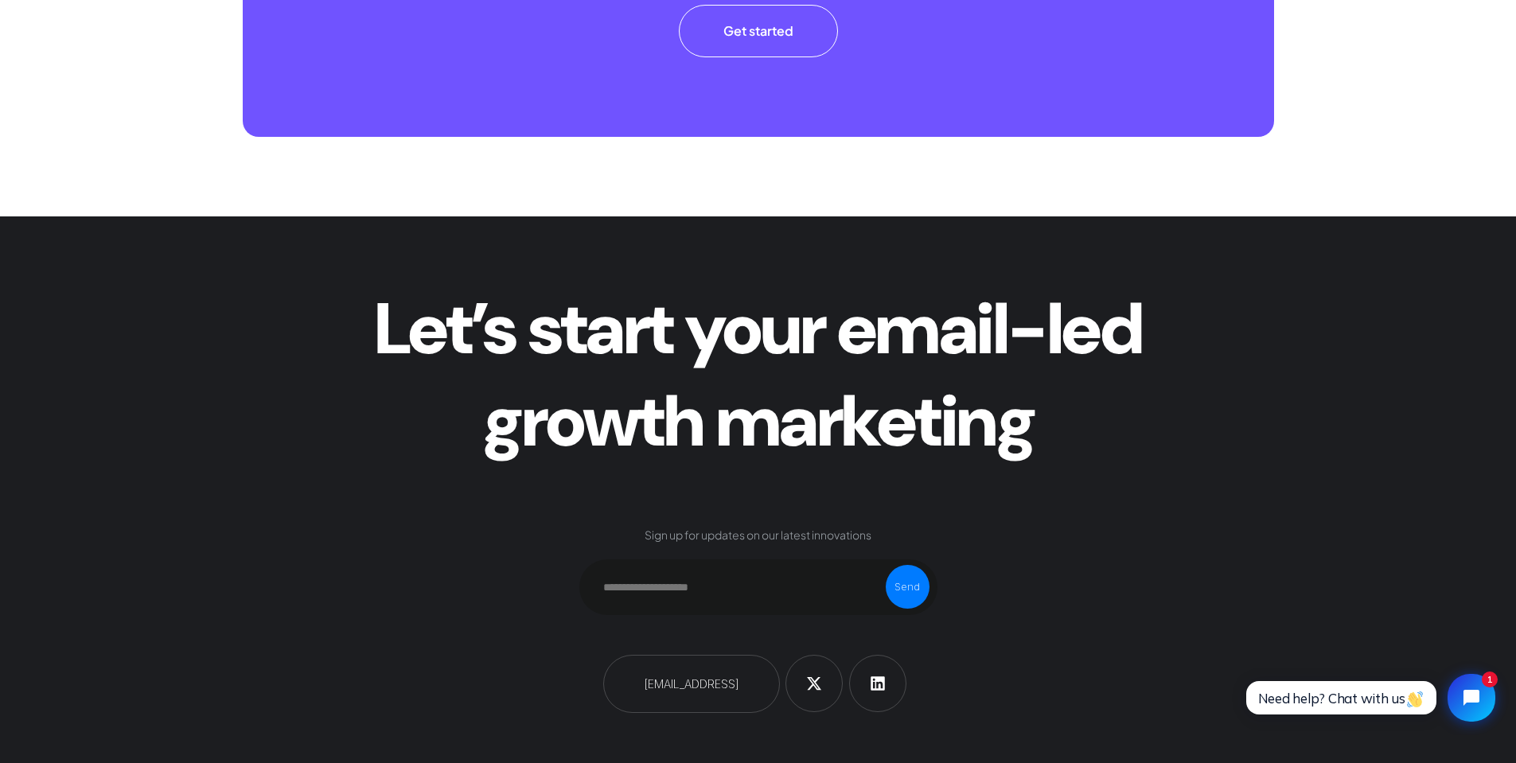
scroll to position [7260, 0]
